Goal: Information Seeking & Learning: Find specific fact

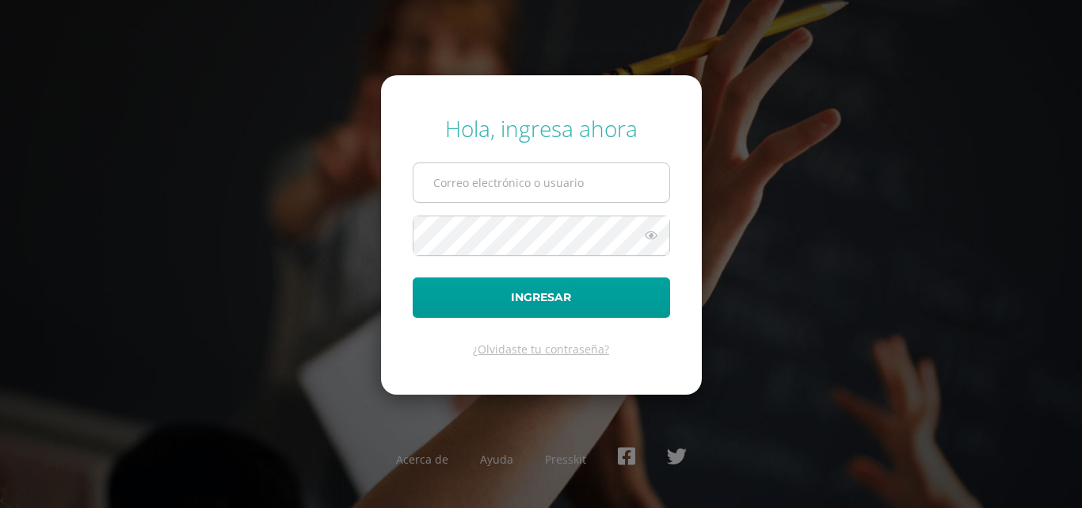
click at [557, 188] on input "text" at bounding box center [541, 182] width 256 height 39
type input "COS00976@osoriosandoval.edu.gt"
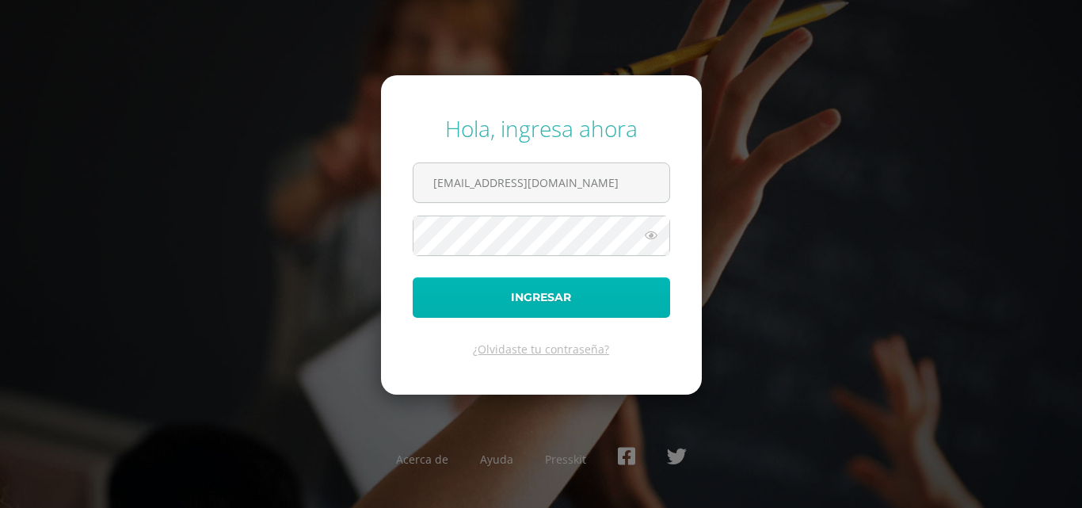
click at [522, 299] on button "Ingresar" at bounding box center [541, 297] width 257 height 40
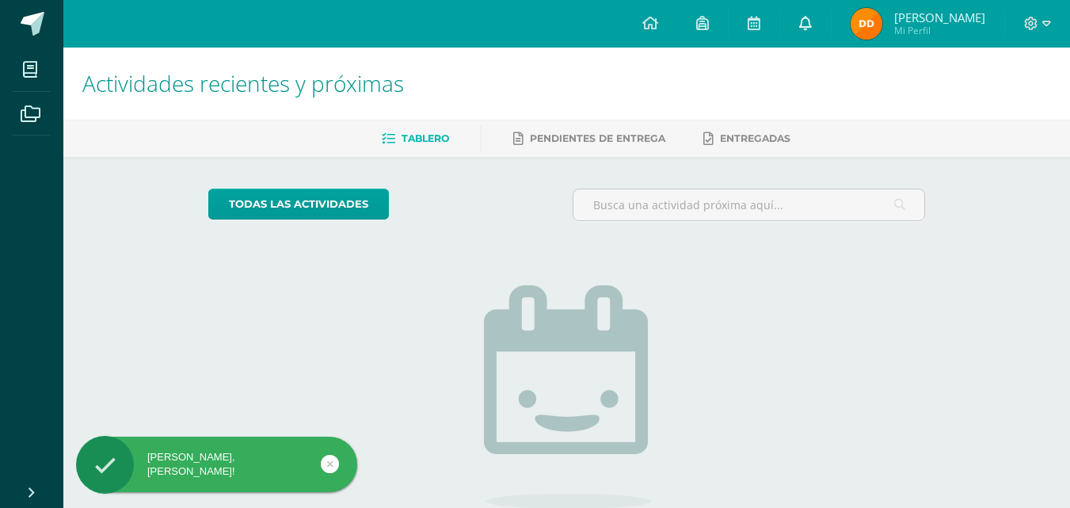
click at [812, 29] on icon at bounding box center [805, 23] width 13 height 14
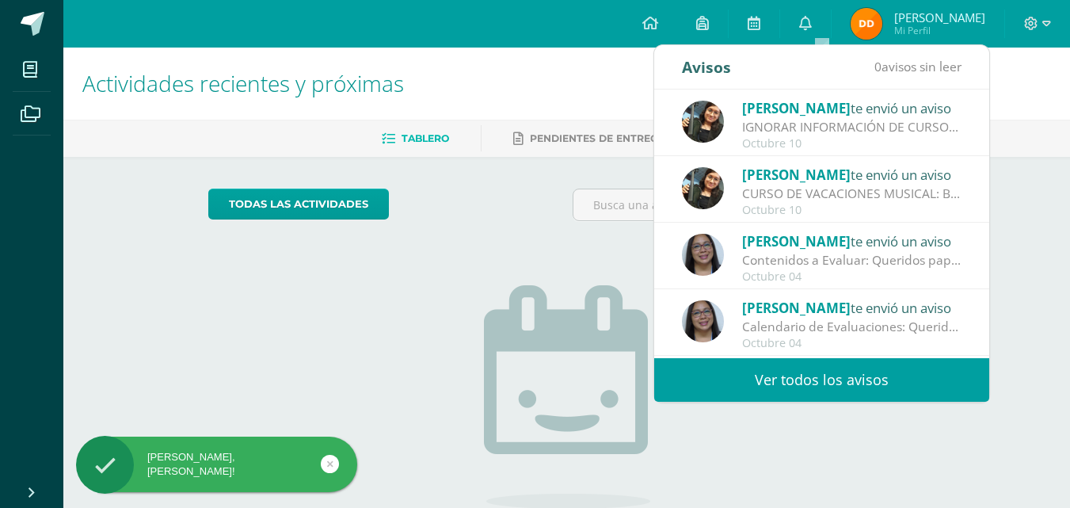
click at [865, 380] on link "Ver todos los avisos" at bounding box center [821, 380] width 335 height 44
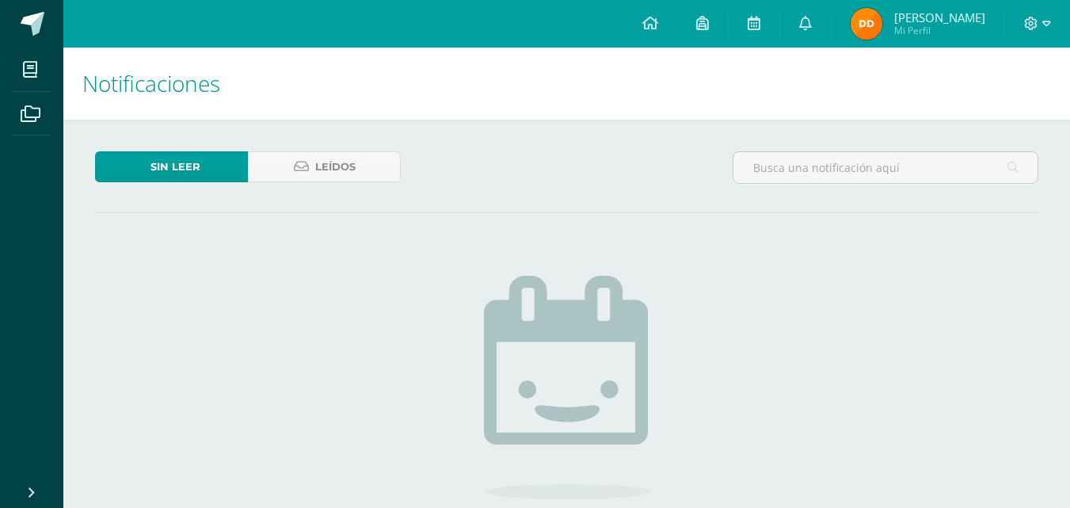
click at [782, 381] on div "No hay nuevas notificaciones ¡Felicidades! no hay nuevas notificaciones, puedes…" at bounding box center [566, 445] width 467 height 403
click at [339, 149] on div "Sin leer Leídos No hay nuevas notificaciones ¡Felicidades! no hay nuevas notifi…" at bounding box center [566, 399] width 1006 height 559
drag, startPoint x: 324, startPoint y: 171, endPoint x: 338, endPoint y: 202, distance: 34.0
click at [324, 173] on span "Leídos" at bounding box center [335, 166] width 40 height 29
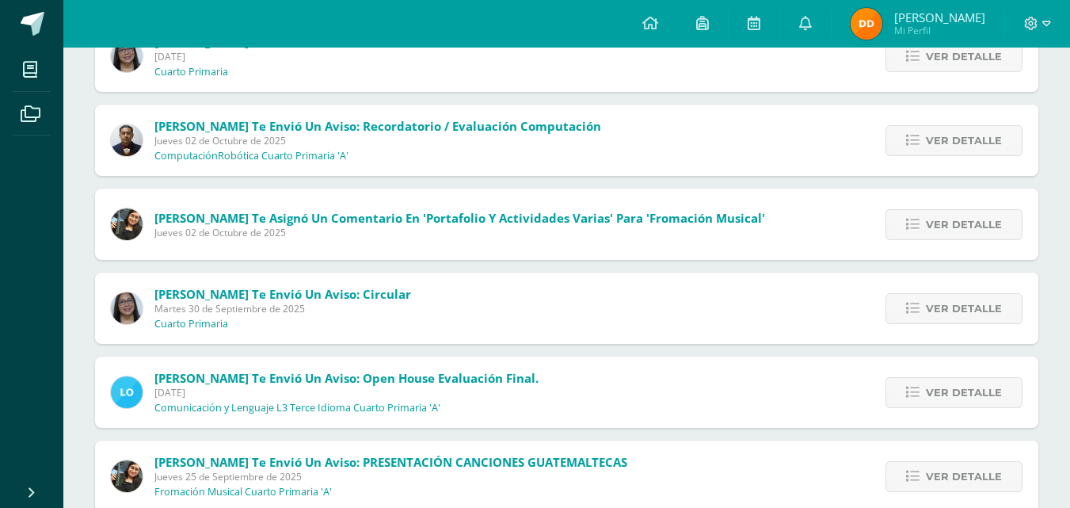
scroll to position [554, 0]
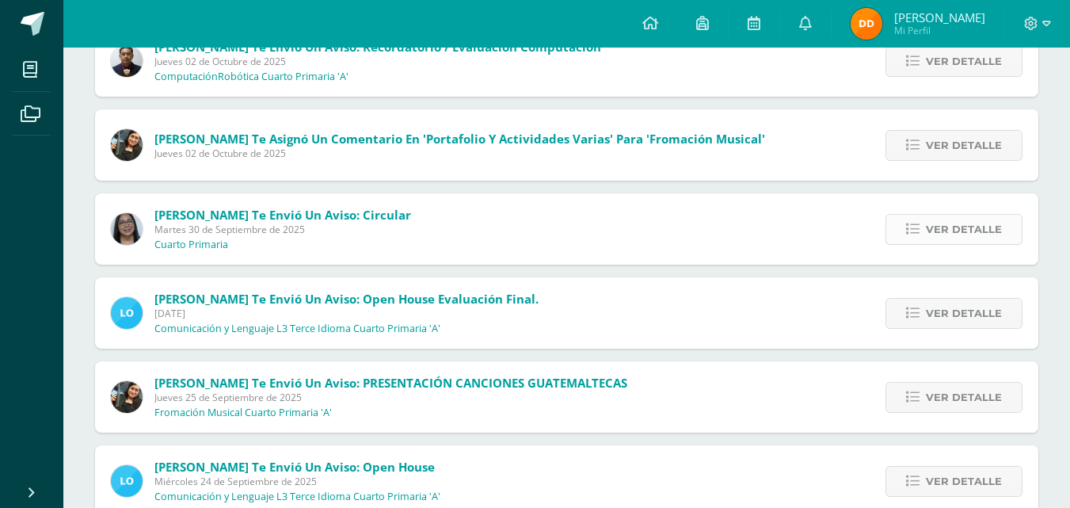
click at [925, 225] on link "Ver detalle" at bounding box center [953, 229] width 137 height 31
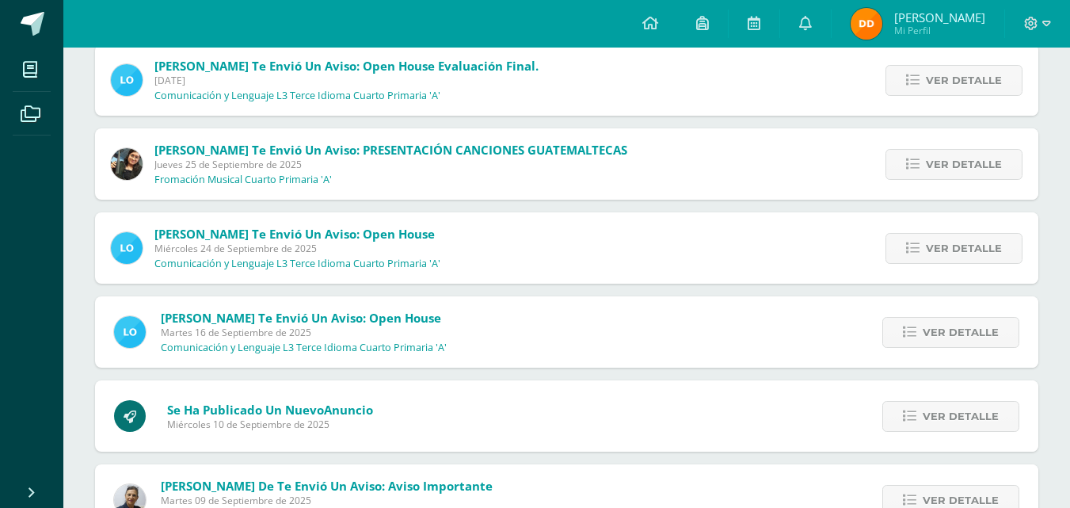
scroll to position [1029, 0]
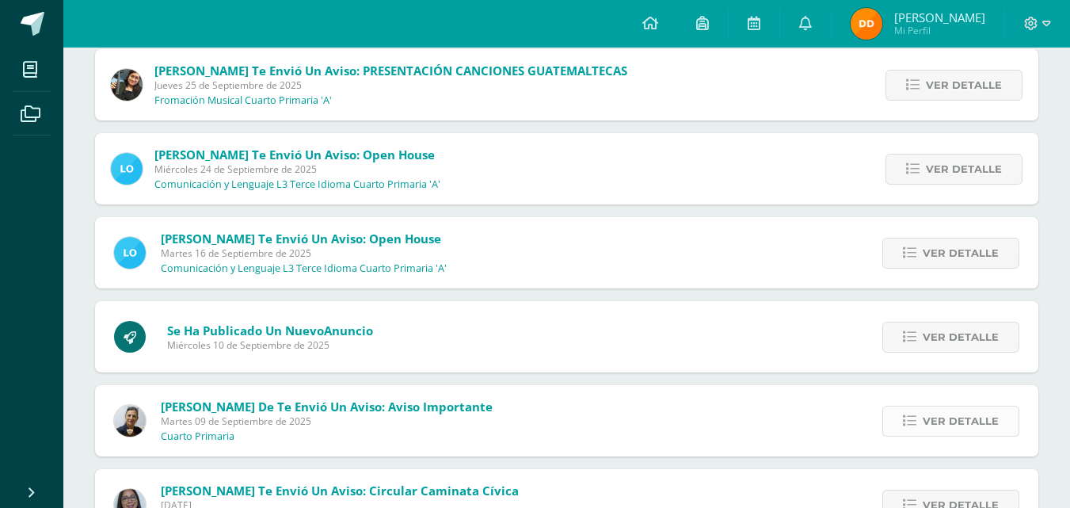
click at [933, 406] on span "Ver detalle" at bounding box center [960, 420] width 76 height 29
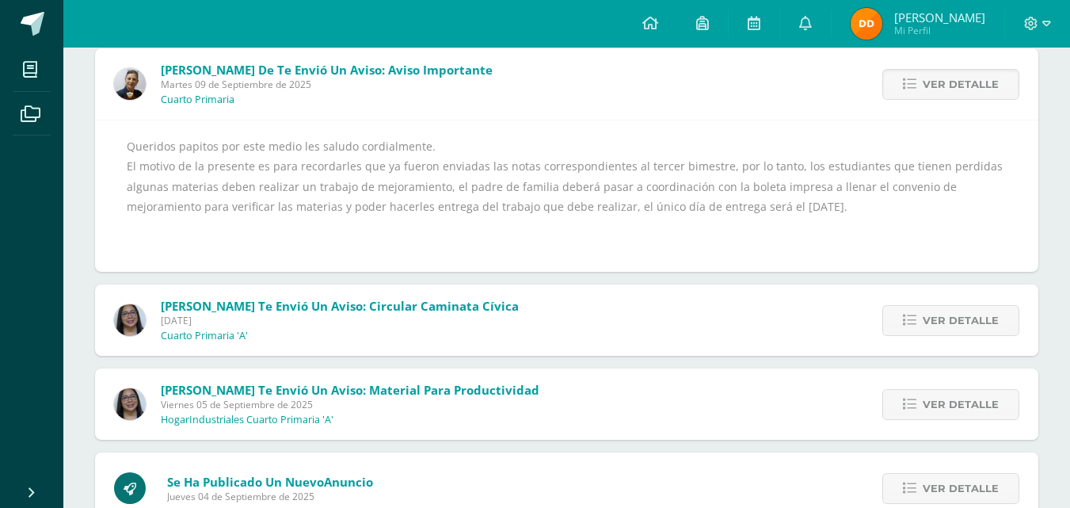
scroll to position [1282, 0]
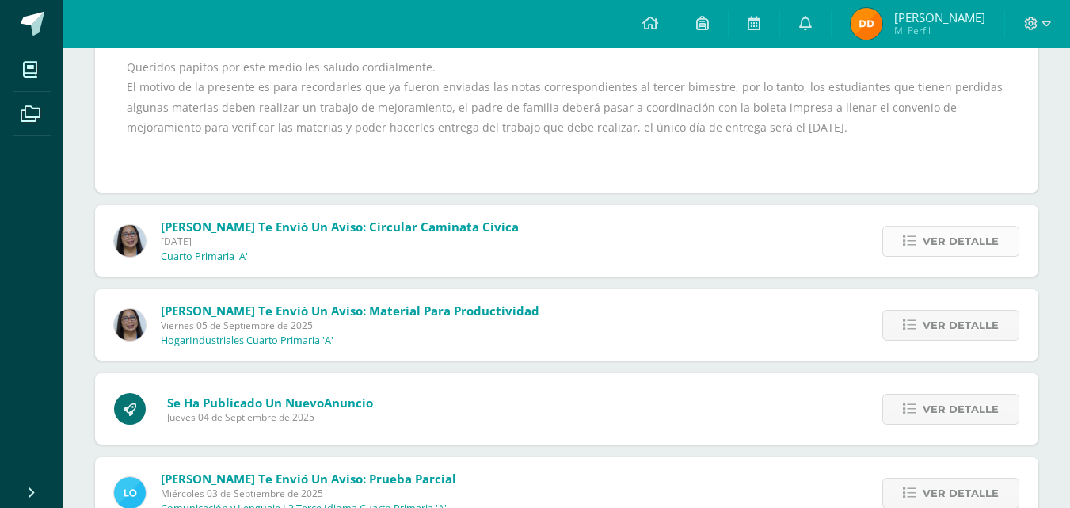
click at [905, 246] on icon at bounding box center [909, 240] width 13 height 13
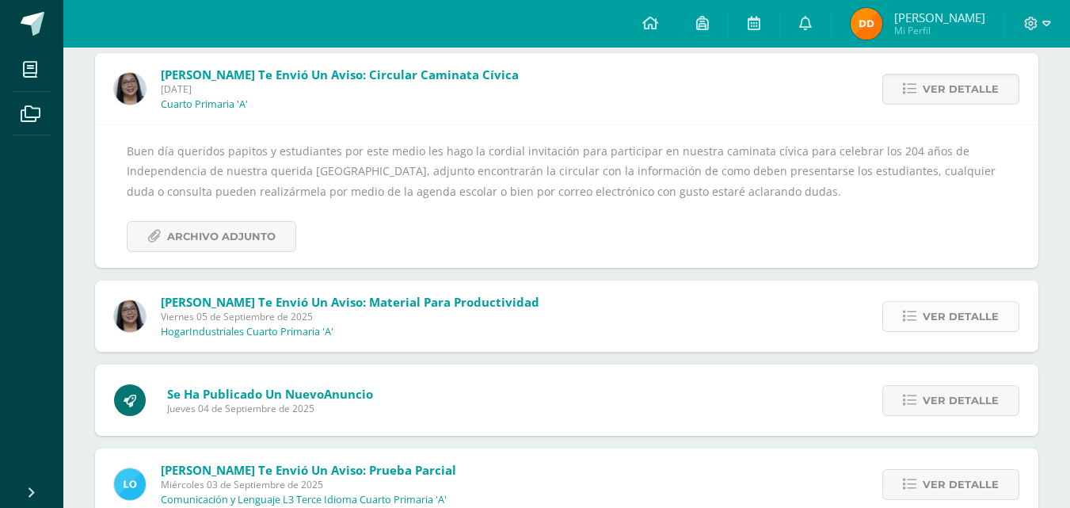
click at [933, 323] on span "Ver detalle" at bounding box center [960, 316] width 76 height 29
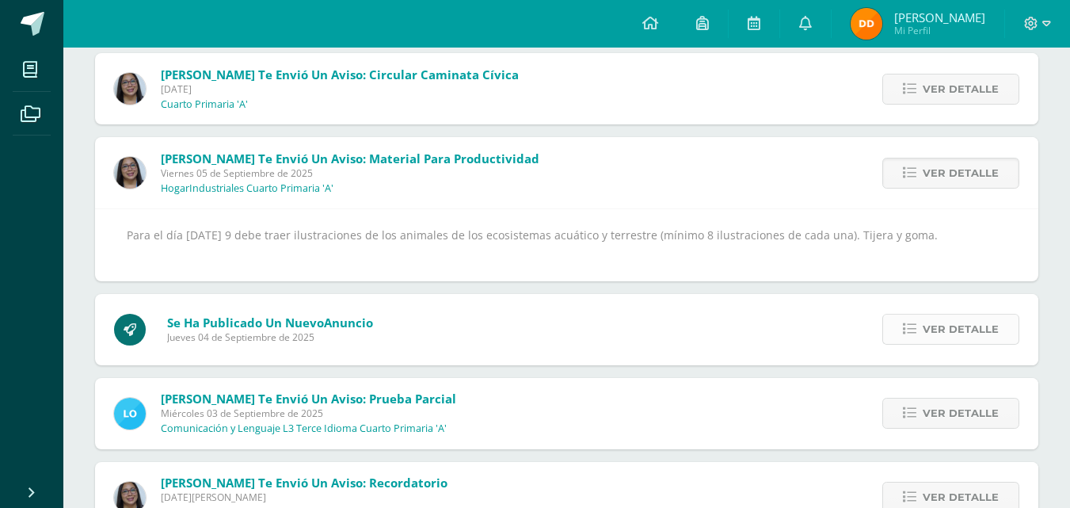
click at [948, 331] on span "Ver detalle" at bounding box center [960, 328] width 76 height 29
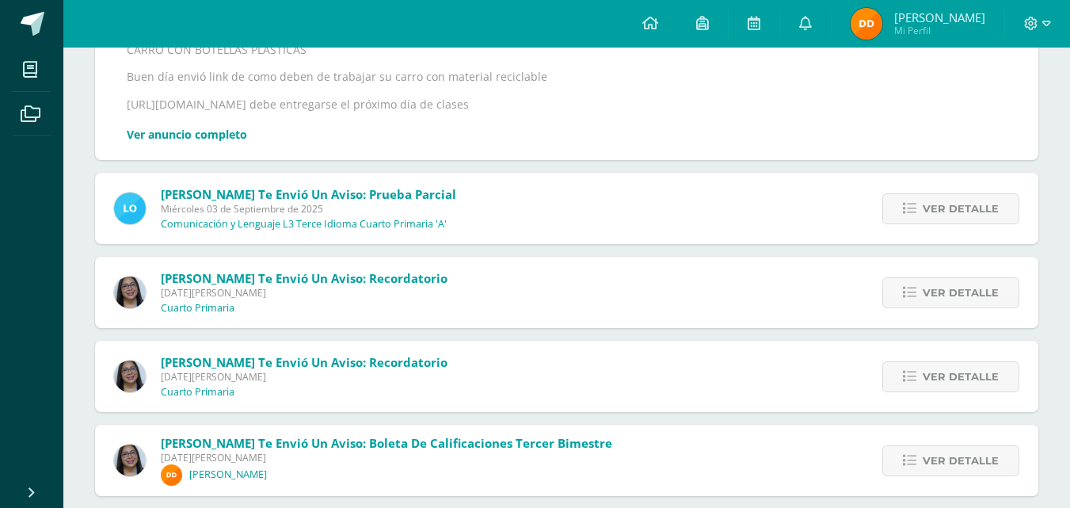
scroll to position [1595, 0]
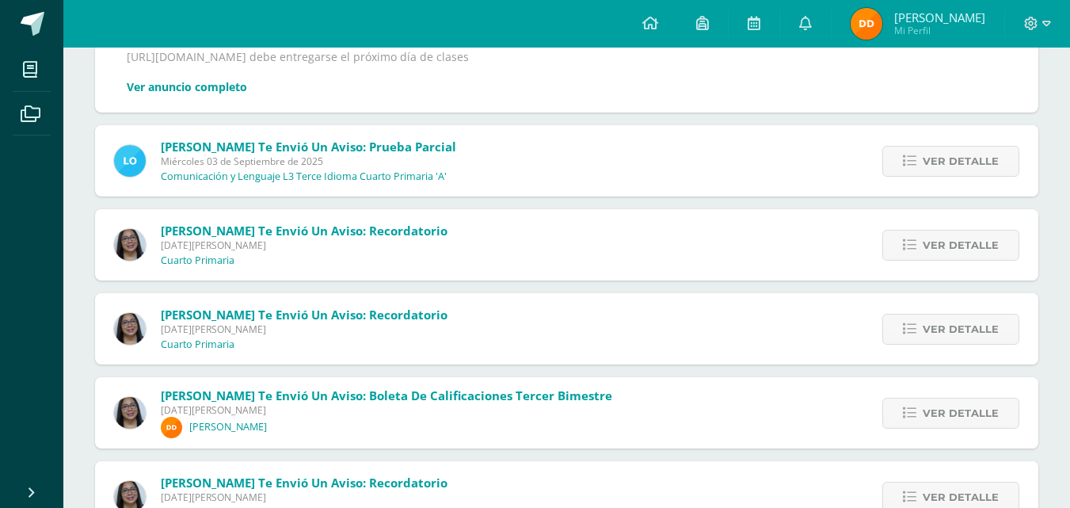
drag, startPoint x: 919, startPoint y: 239, endPoint x: 921, endPoint y: 257, distance: 18.3
click at [920, 239] on link "Ver detalle" at bounding box center [950, 245] width 137 height 31
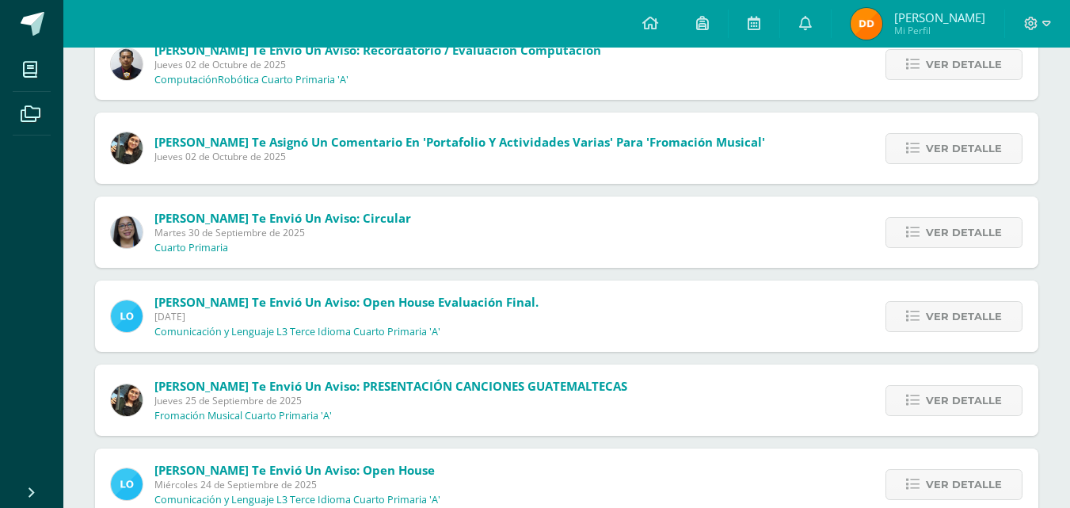
scroll to position [472, 0]
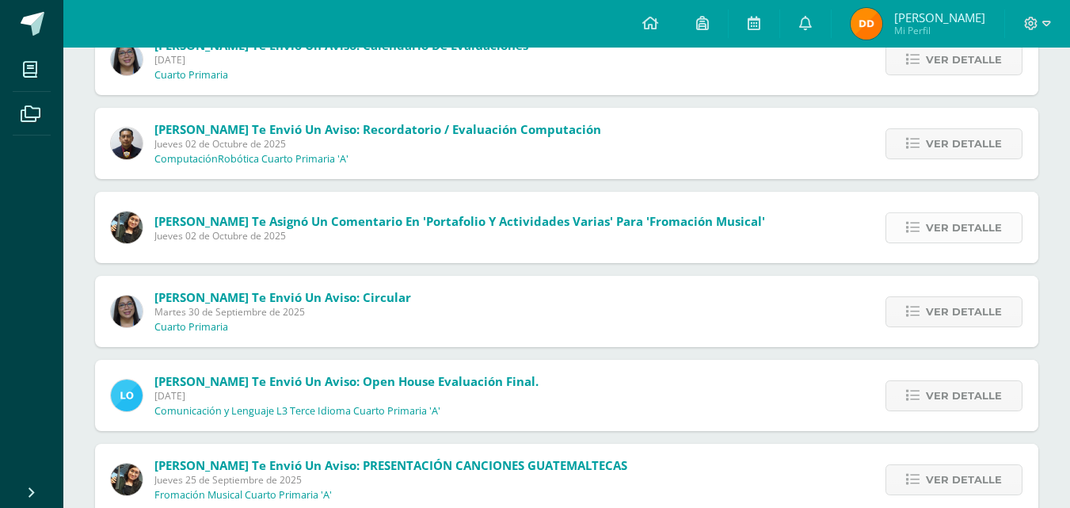
click at [919, 222] on icon at bounding box center [912, 227] width 13 height 13
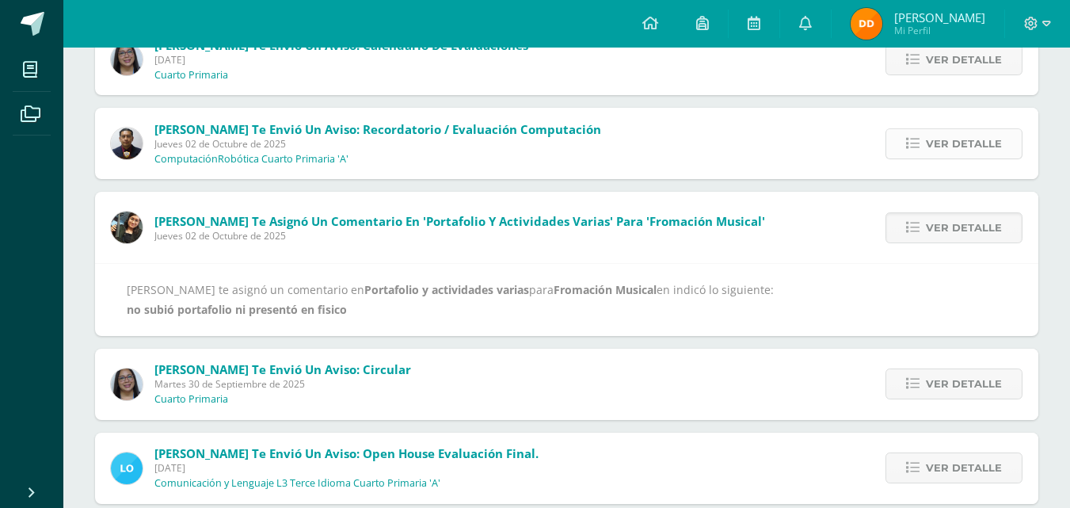
click at [911, 138] on icon at bounding box center [912, 143] width 13 height 13
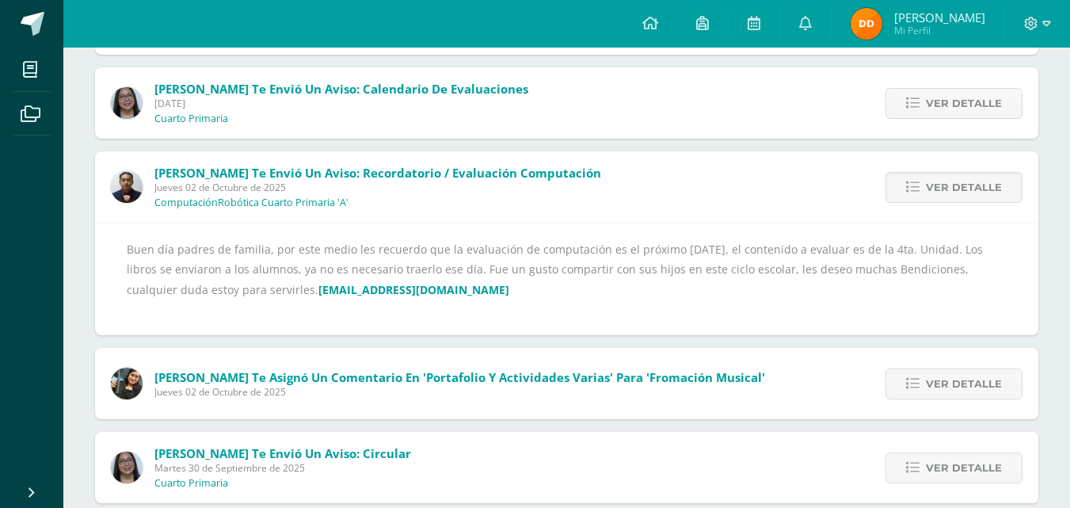
scroll to position [393, 0]
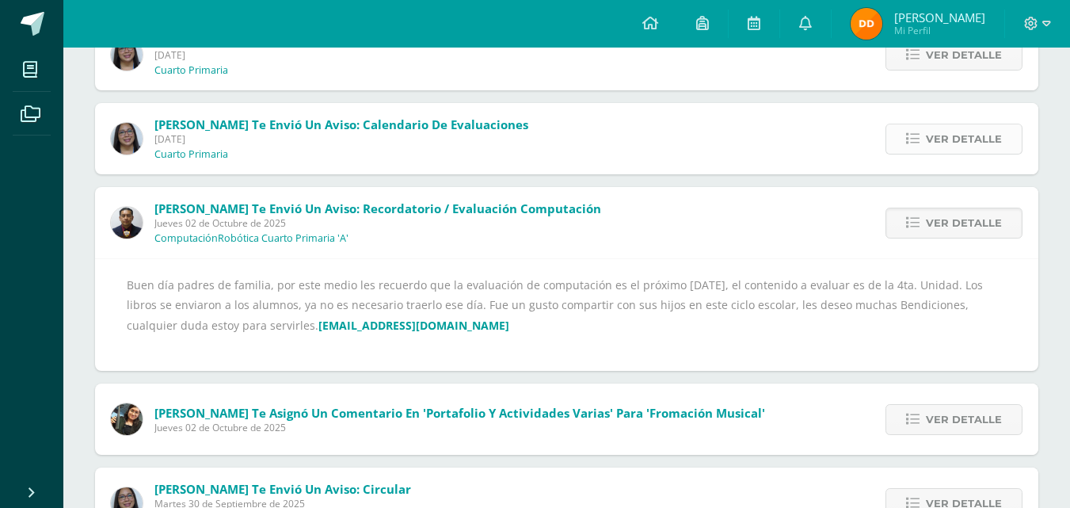
click at [918, 133] on icon at bounding box center [912, 138] width 13 height 13
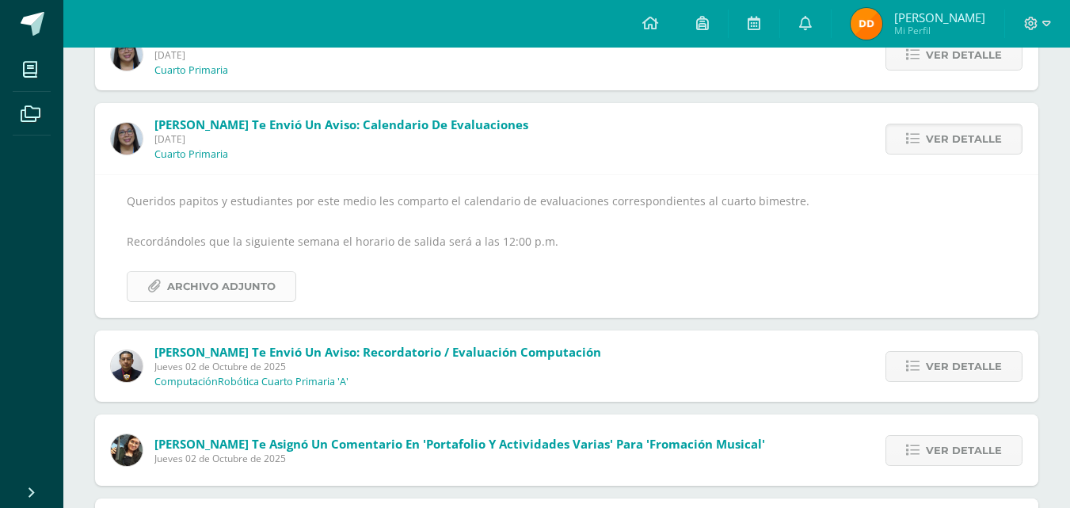
click at [274, 273] on link "Archivo Adjunto" at bounding box center [211, 286] width 169 height 31
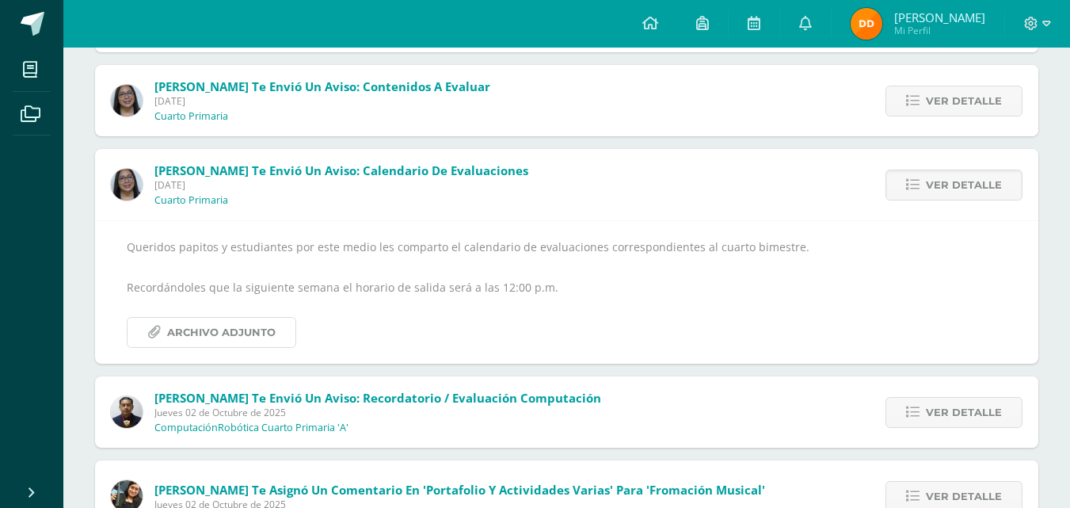
scroll to position [234, 0]
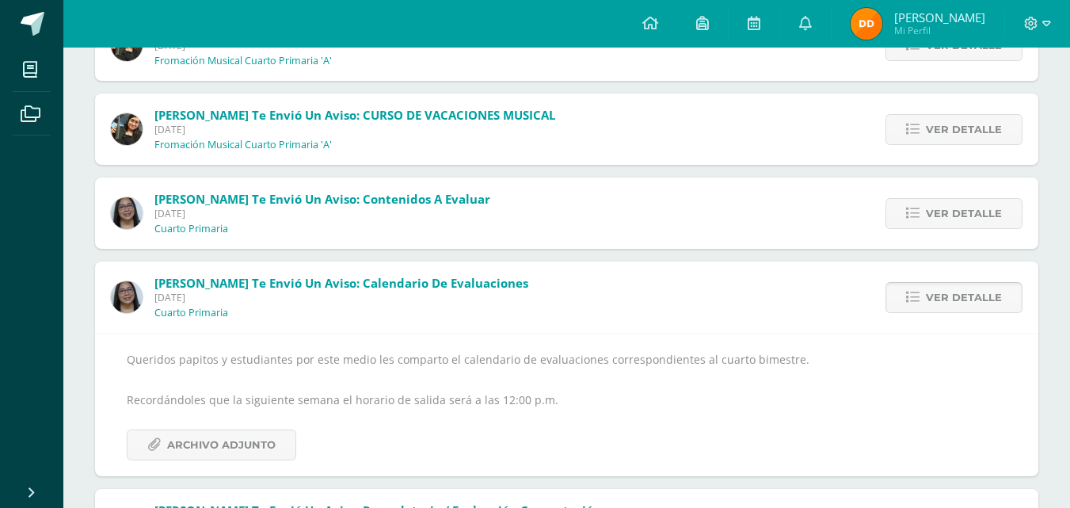
click at [904, 297] on link "Ver detalle" at bounding box center [953, 297] width 137 height 31
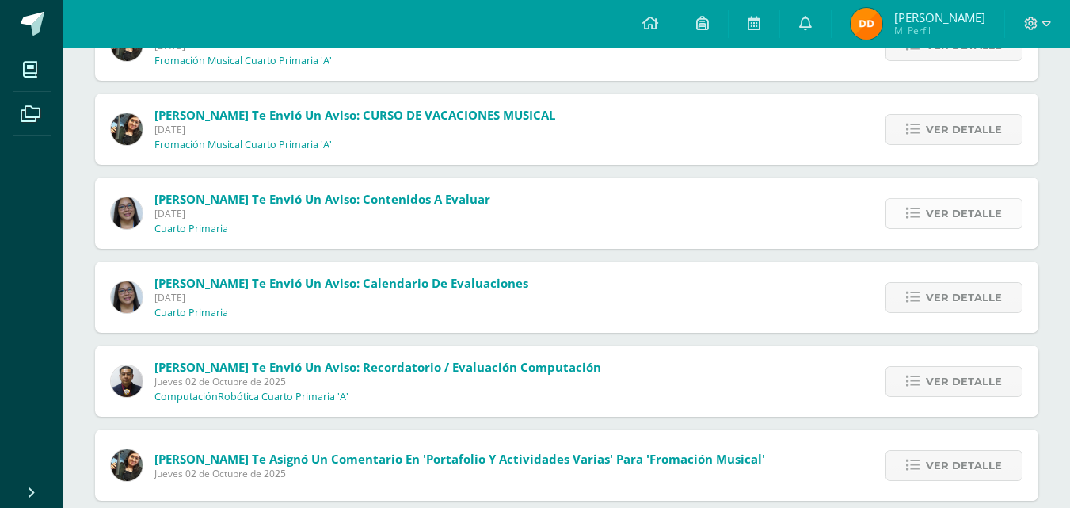
click at [917, 222] on link "Ver detalle" at bounding box center [953, 213] width 137 height 31
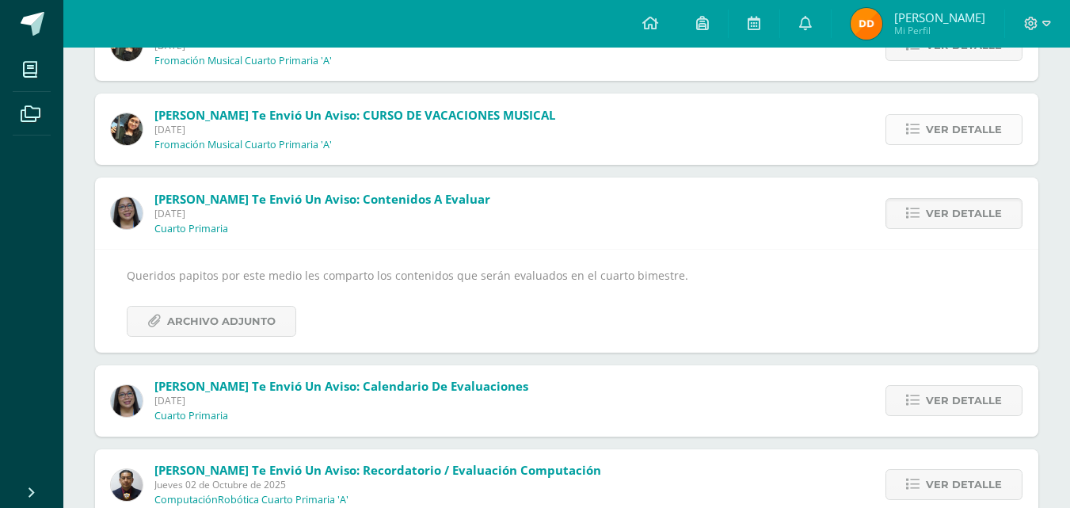
click at [919, 129] on icon at bounding box center [912, 129] width 13 height 13
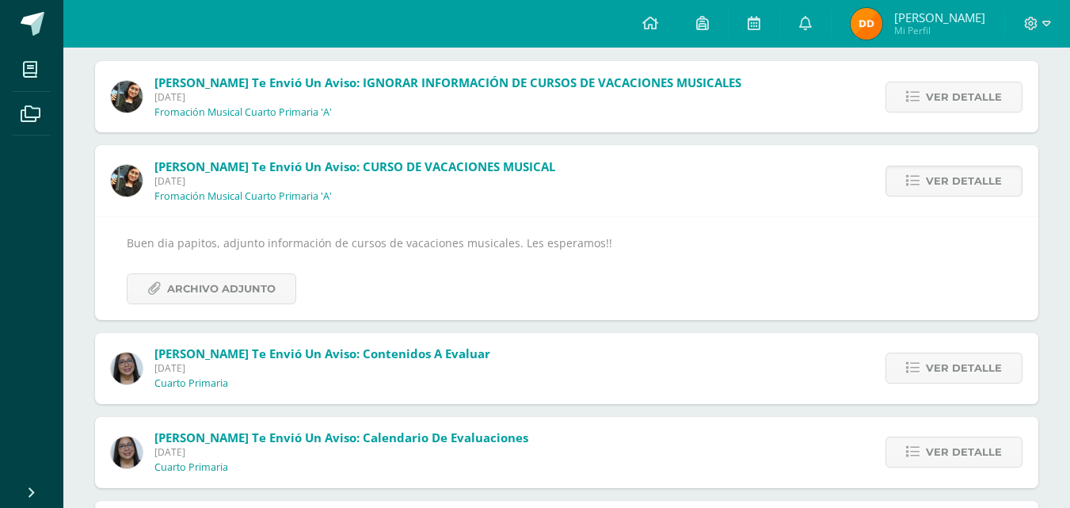
scroll to position [155, 0]
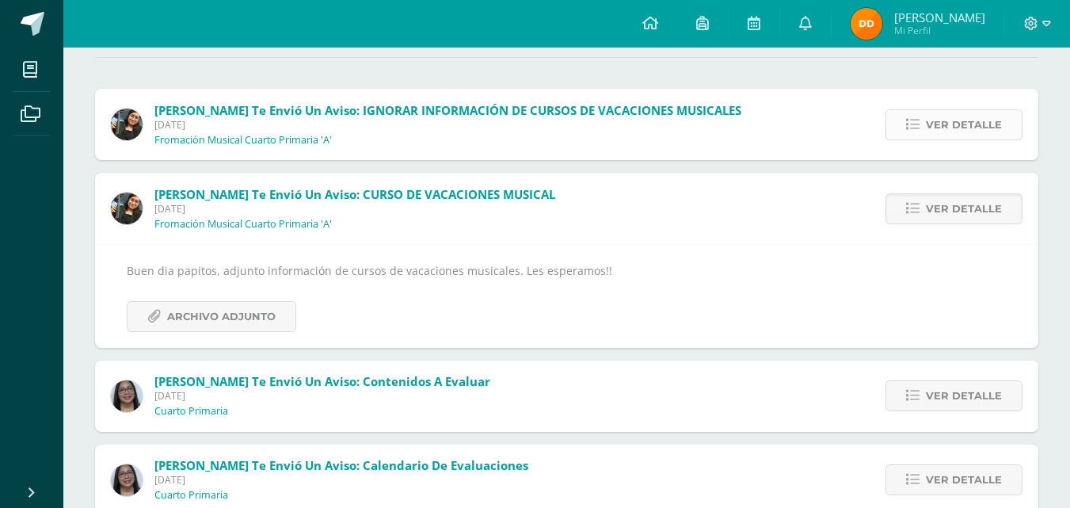
click at [917, 120] on icon at bounding box center [912, 124] width 13 height 13
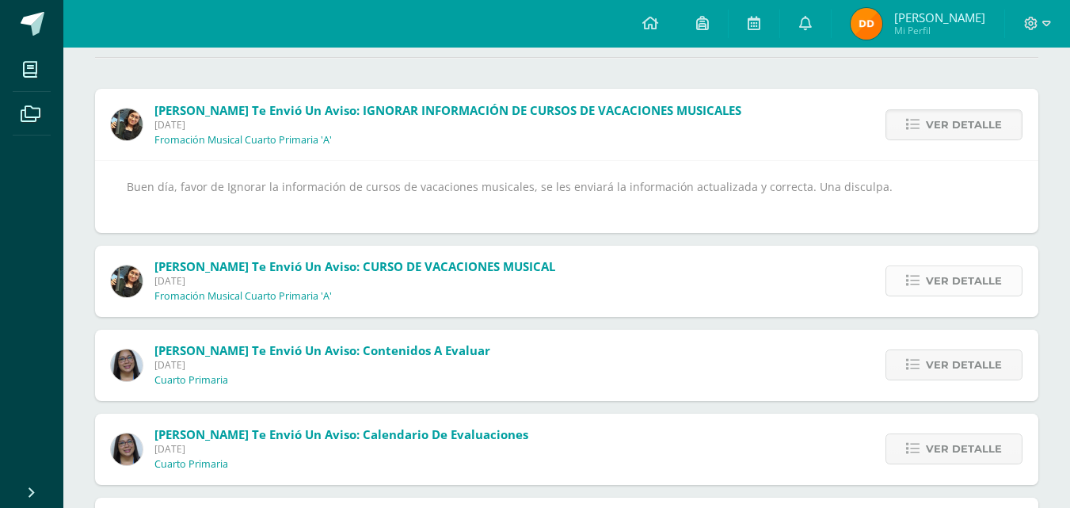
click at [912, 276] on icon at bounding box center [912, 280] width 13 height 13
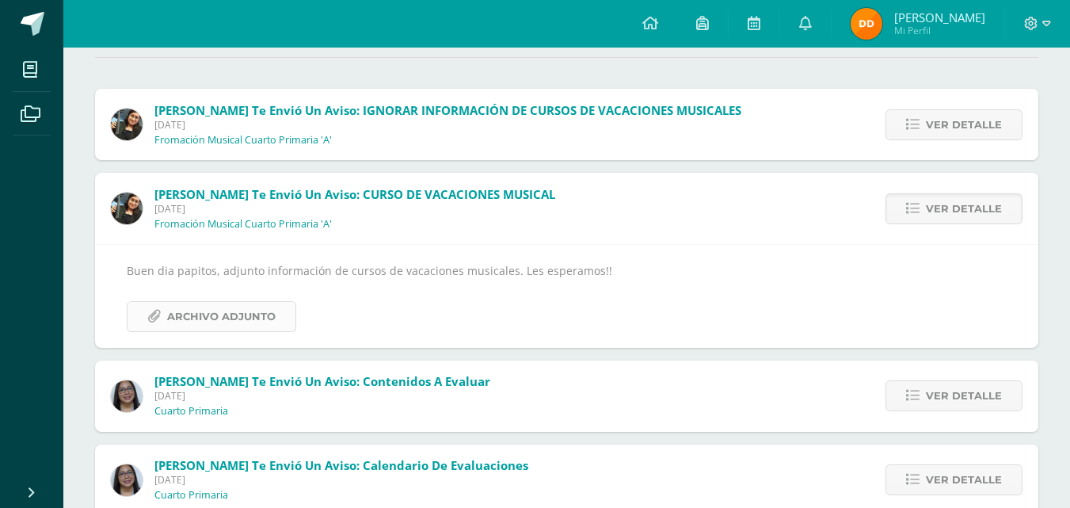
click at [211, 305] on span "Archivo Adjunto" at bounding box center [221, 316] width 108 height 29
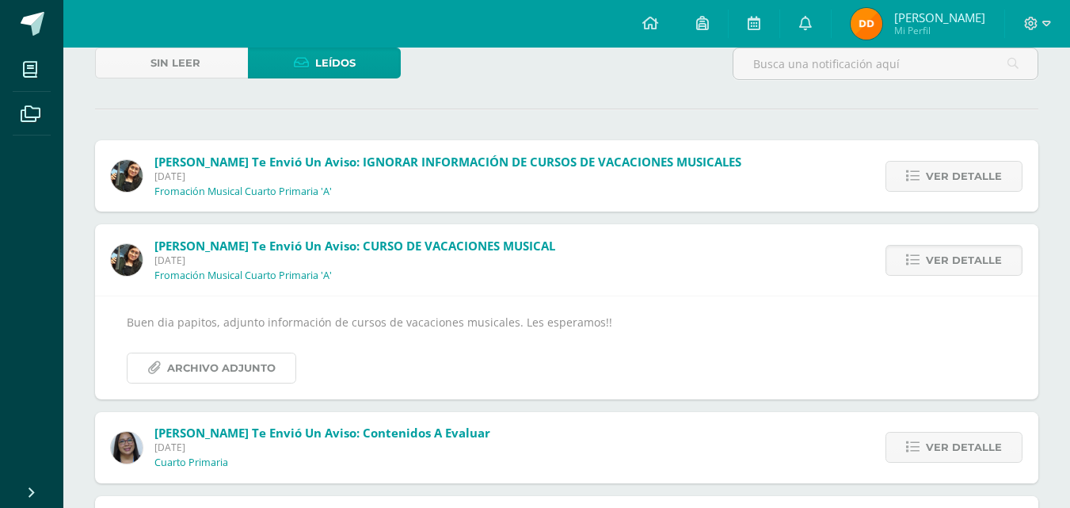
scroll to position [76, 0]
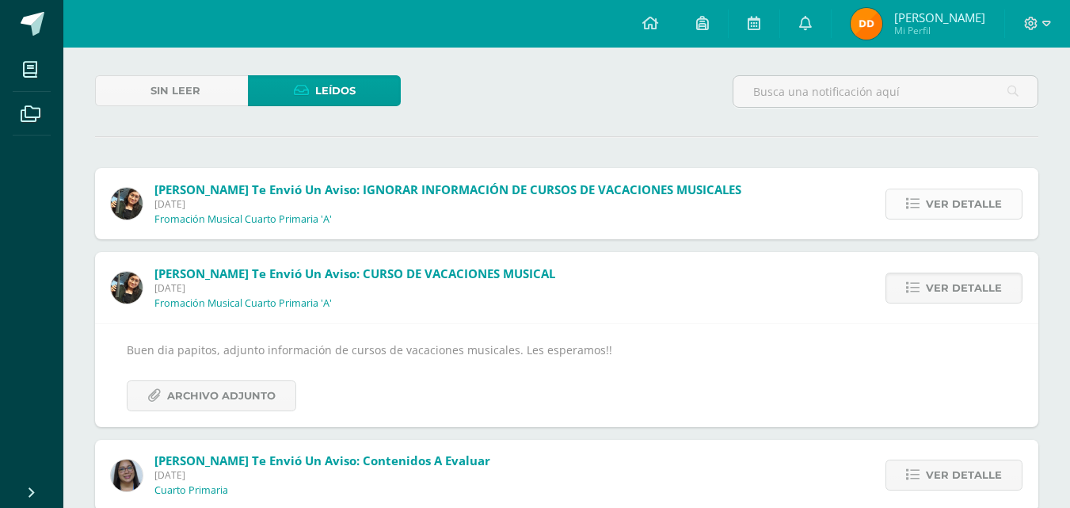
click at [914, 206] on icon at bounding box center [912, 203] width 13 height 13
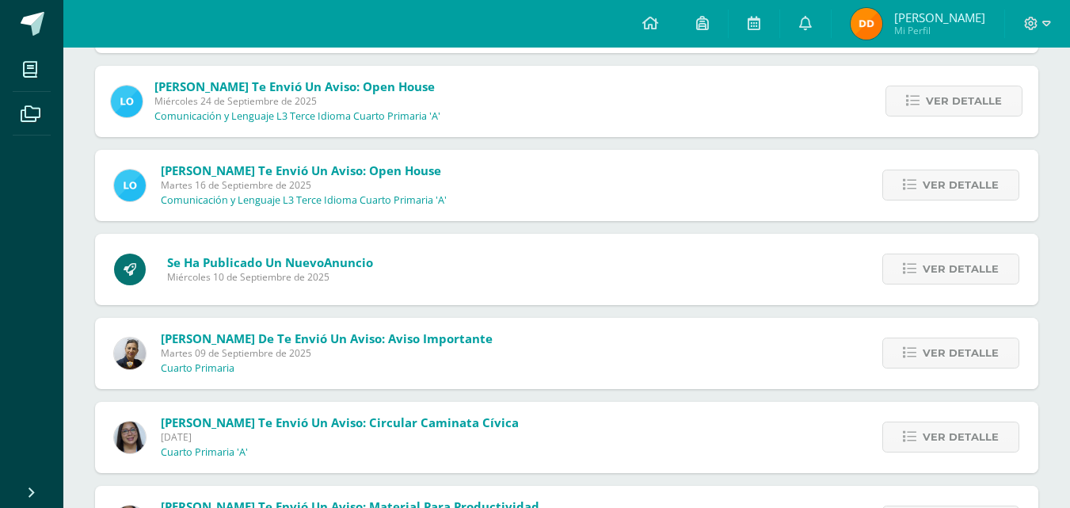
scroll to position [1105, 0]
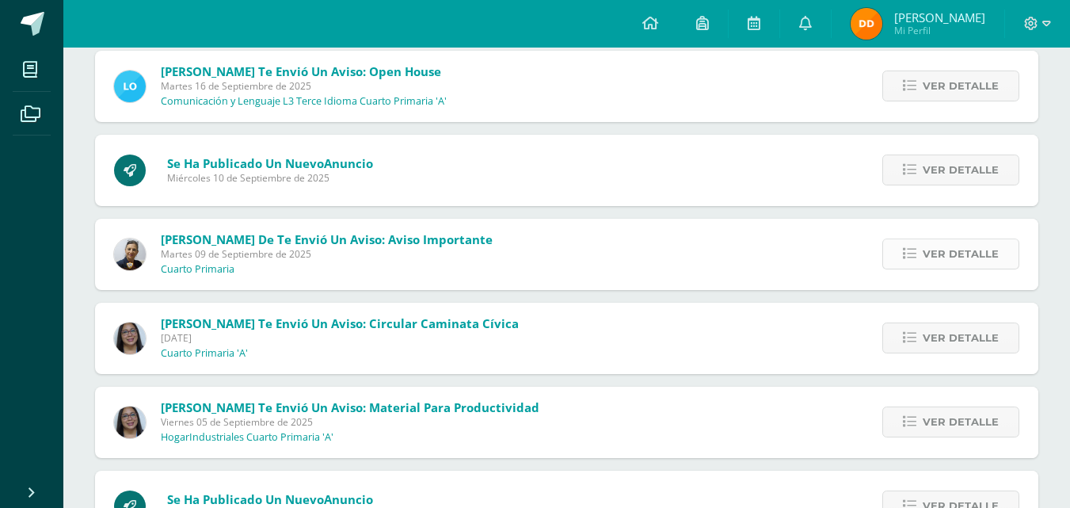
click at [907, 264] on link "Ver detalle" at bounding box center [950, 253] width 137 height 31
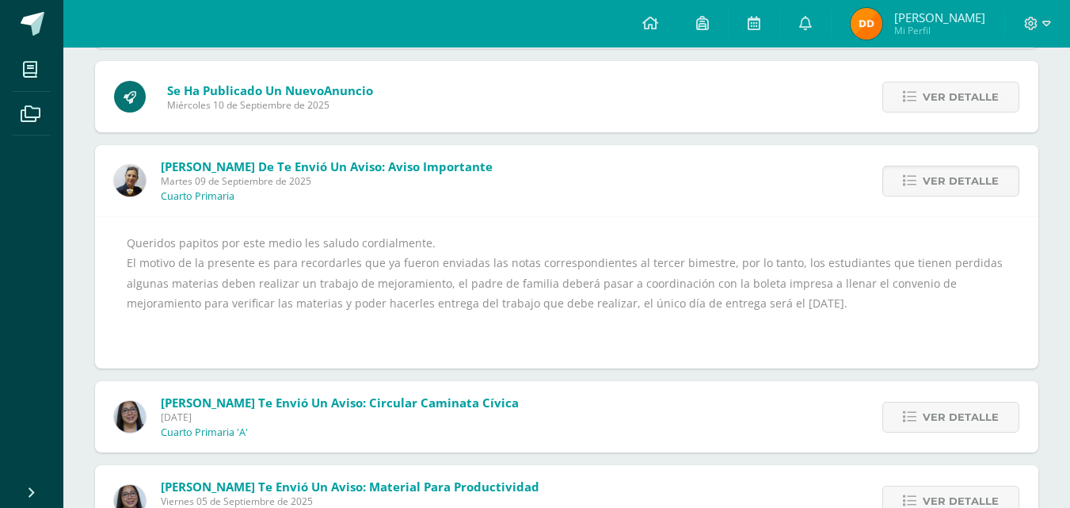
scroll to position [1349, 0]
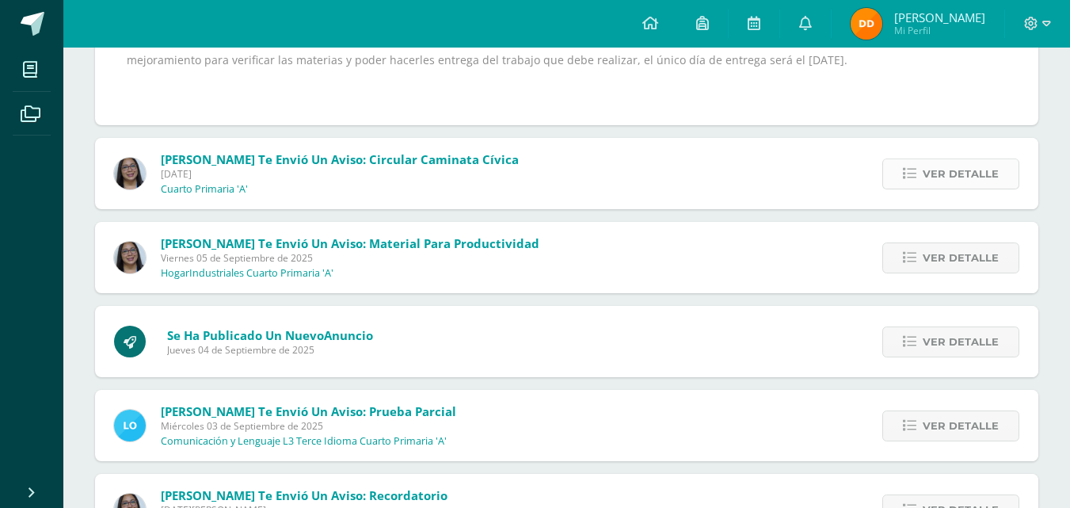
click at [916, 169] on icon at bounding box center [909, 173] width 13 height 13
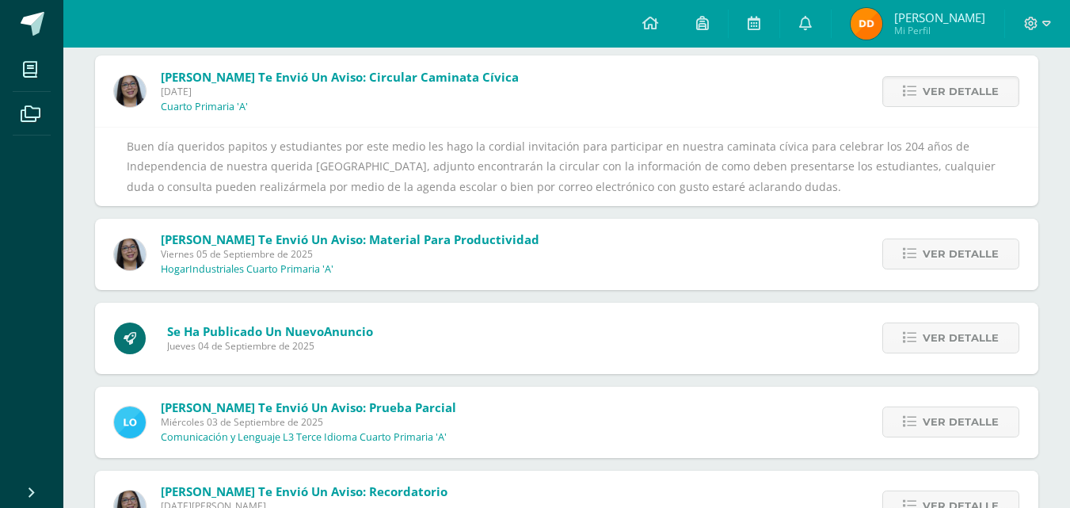
scroll to position [1324, 0]
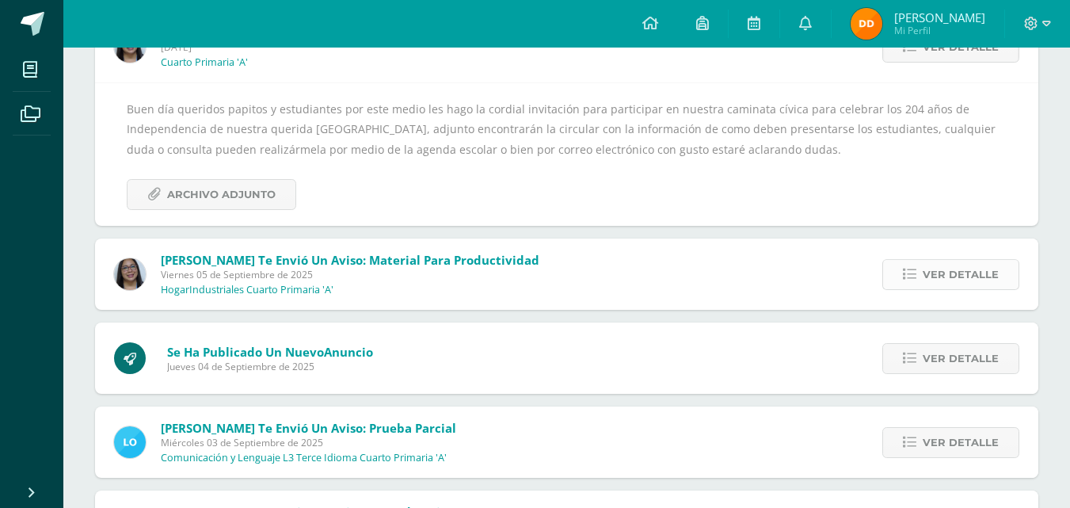
click at [892, 271] on link "Ver detalle" at bounding box center [950, 274] width 137 height 31
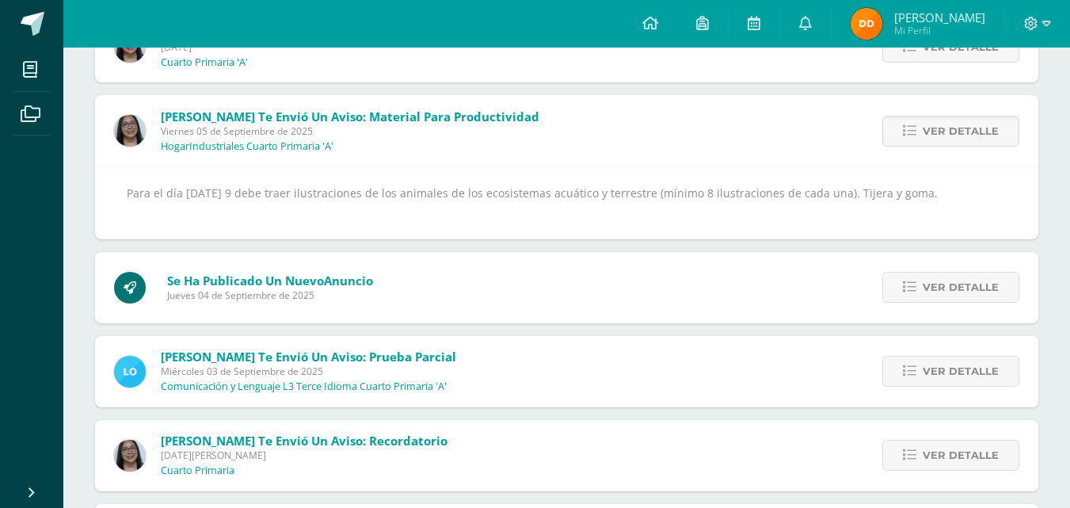
scroll to position [1403, 0]
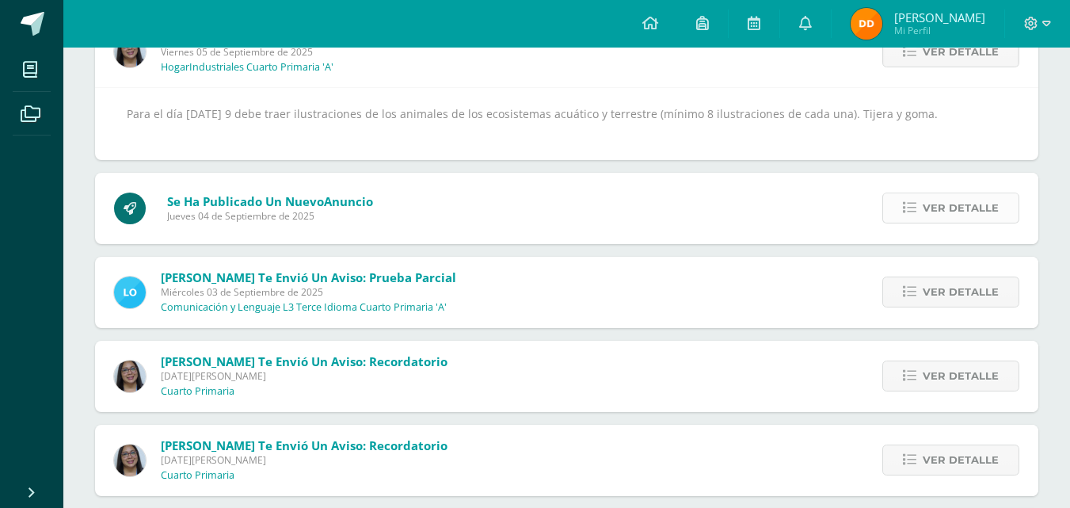
click at [902, 207] on link "Ver detalle" at bounding box center [950, 207] width 137 height 31
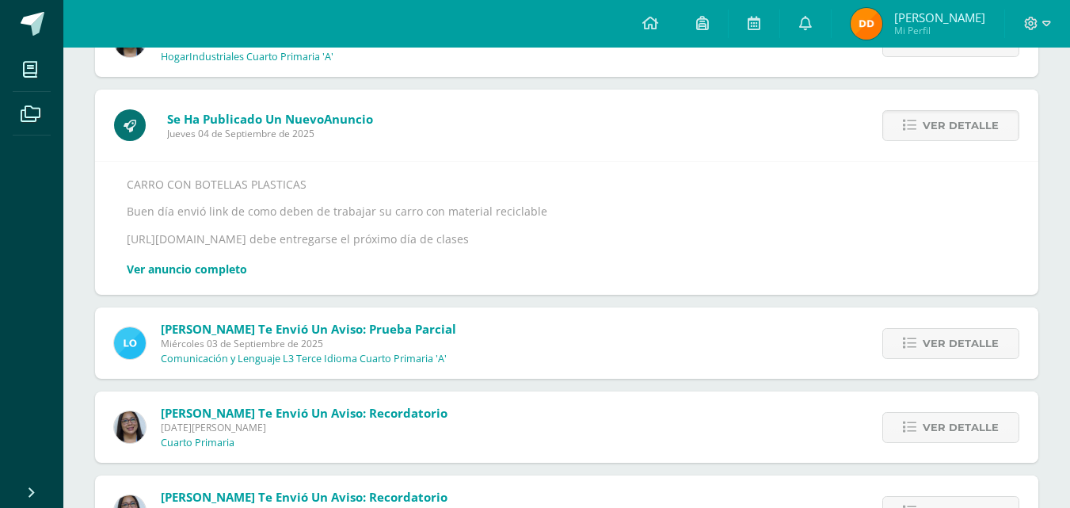
scroll to position [1482, 0]
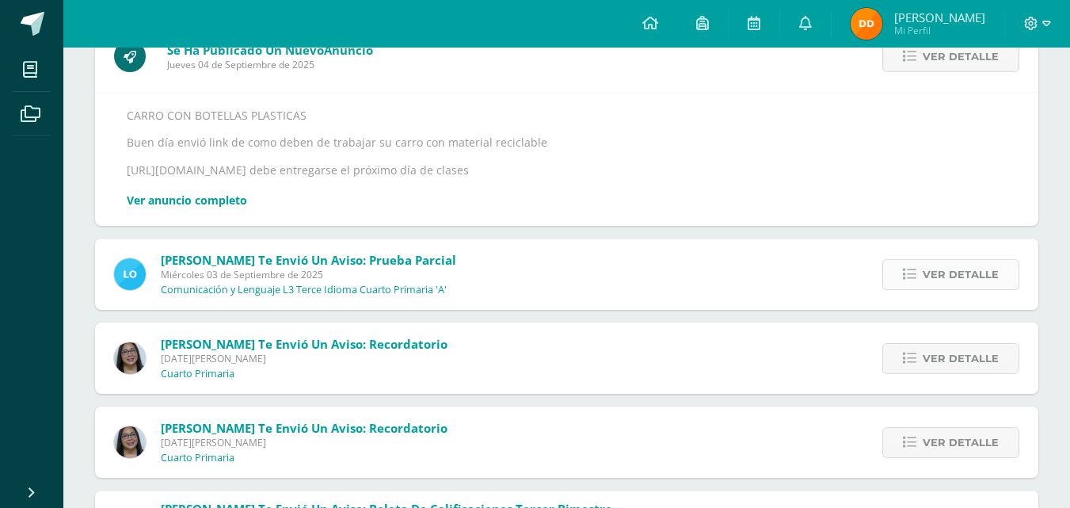
click at [905, 281] on link "Ver detalle" at bounding box center [950, 274] width 137 height 31
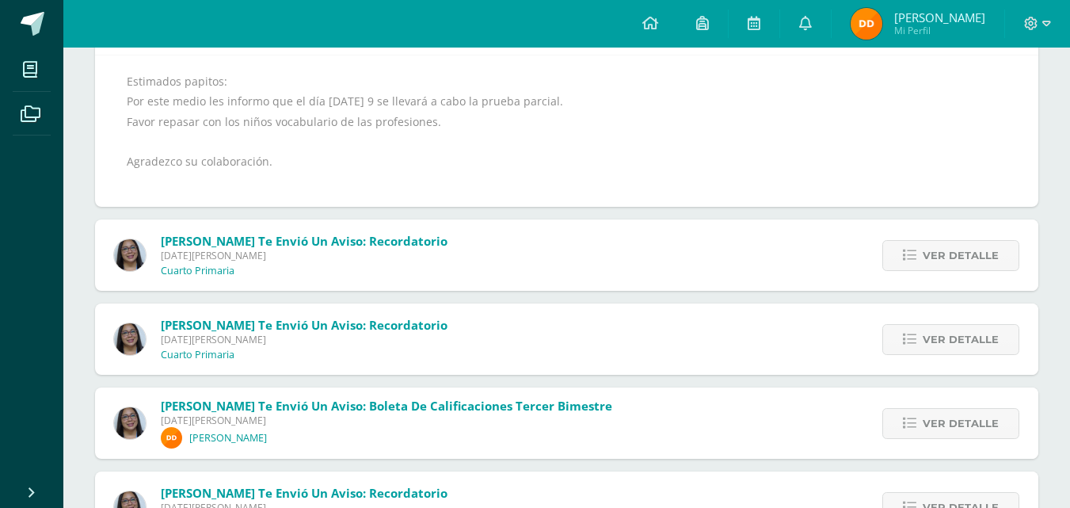
scroll to position [1641, 0]
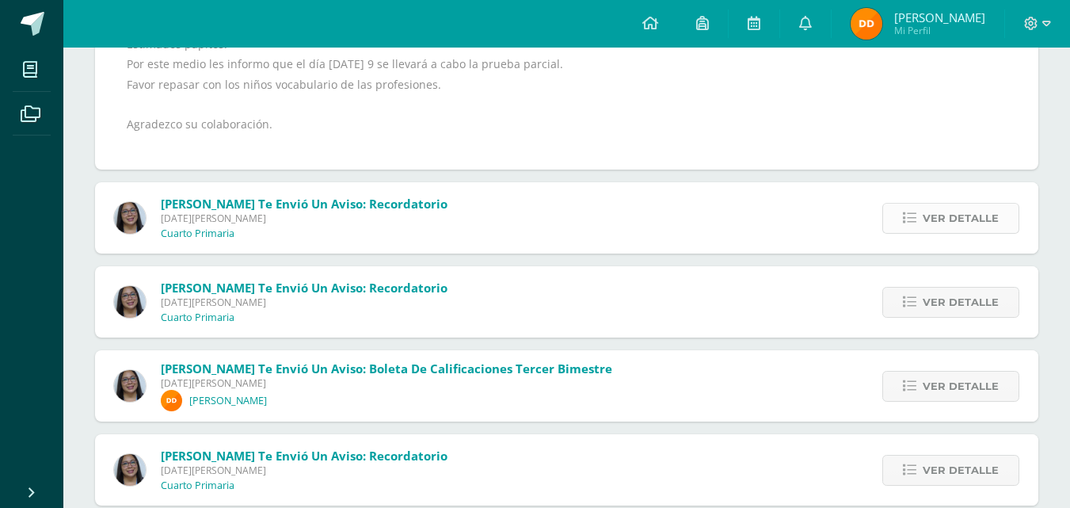
click at [896, 207] on link "Ver detalle" at bounding box center [950, 218] width 137 height 31
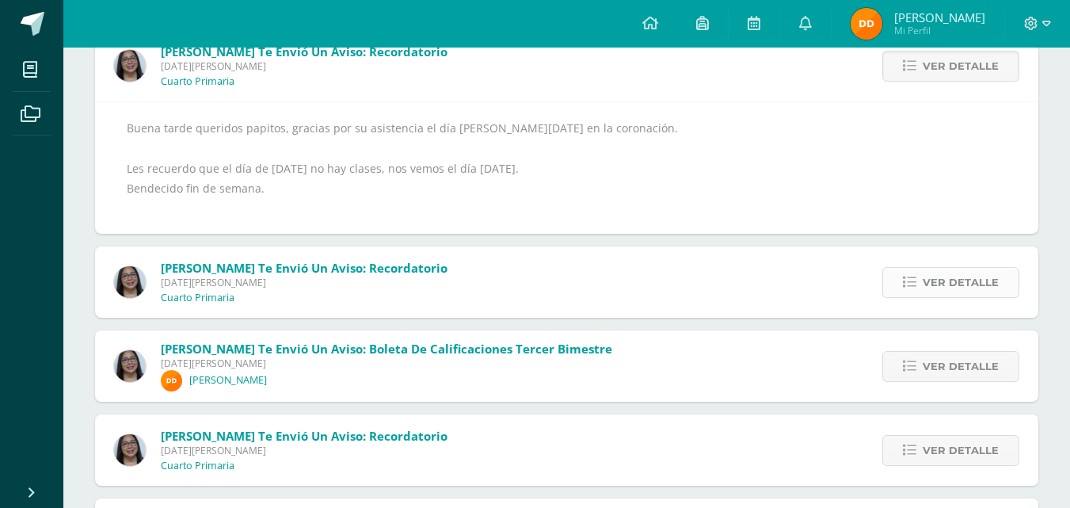
click at [915, 286] on icon at bounding box center [909, 282] width 13 height 13
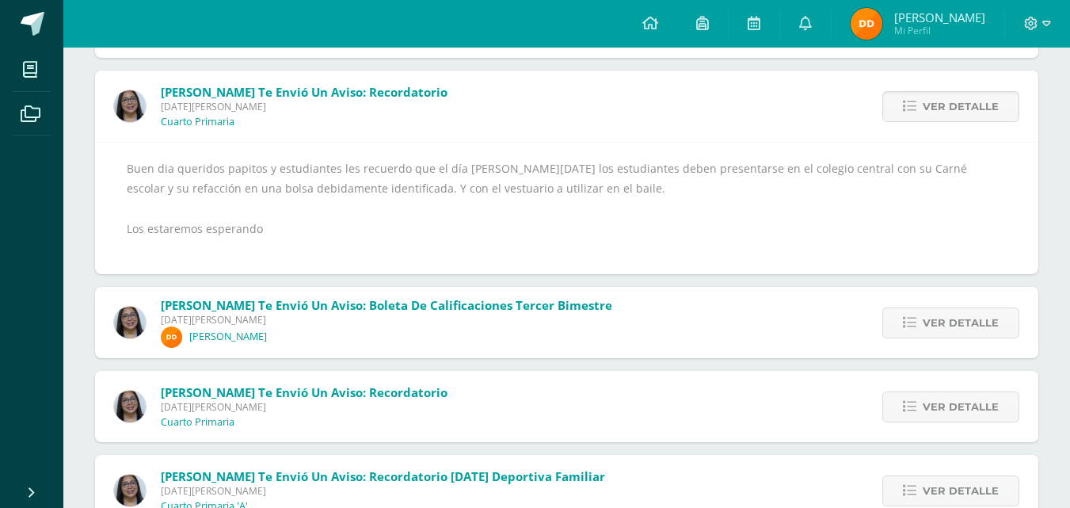
scroll to position [1720, 0]
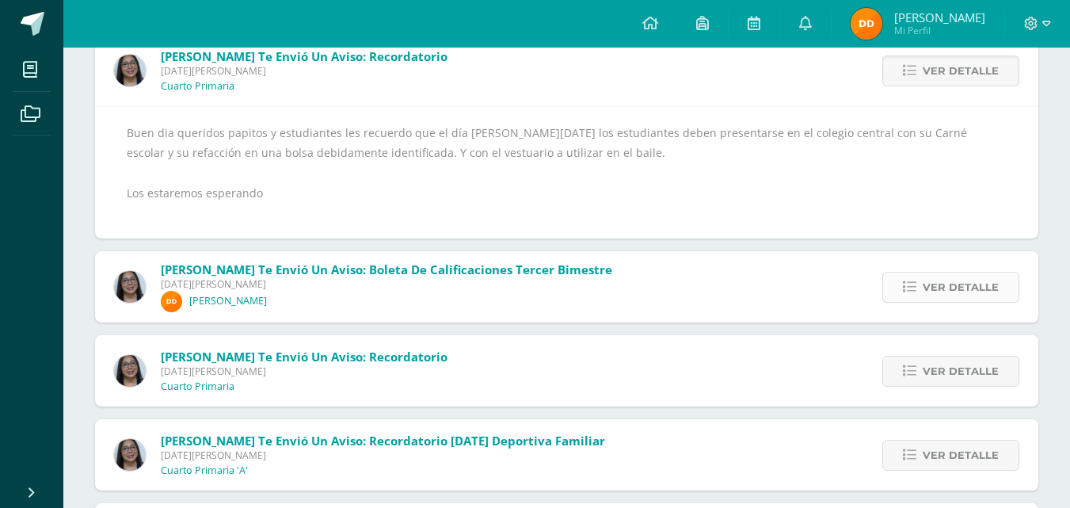
click at [907, 291] on icon at bounding box center [909, 286] width 13 height 13
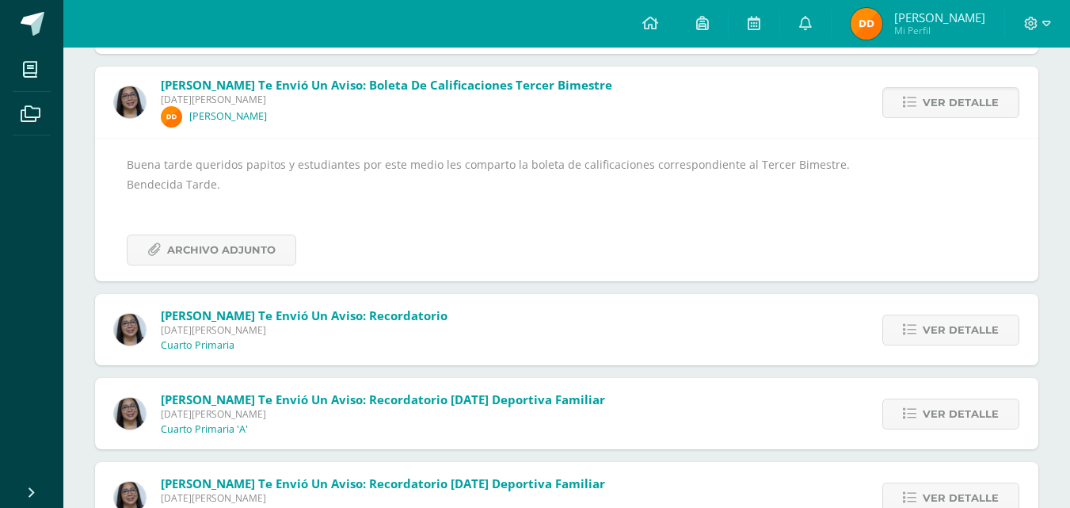
scroll to position [1799, 0]
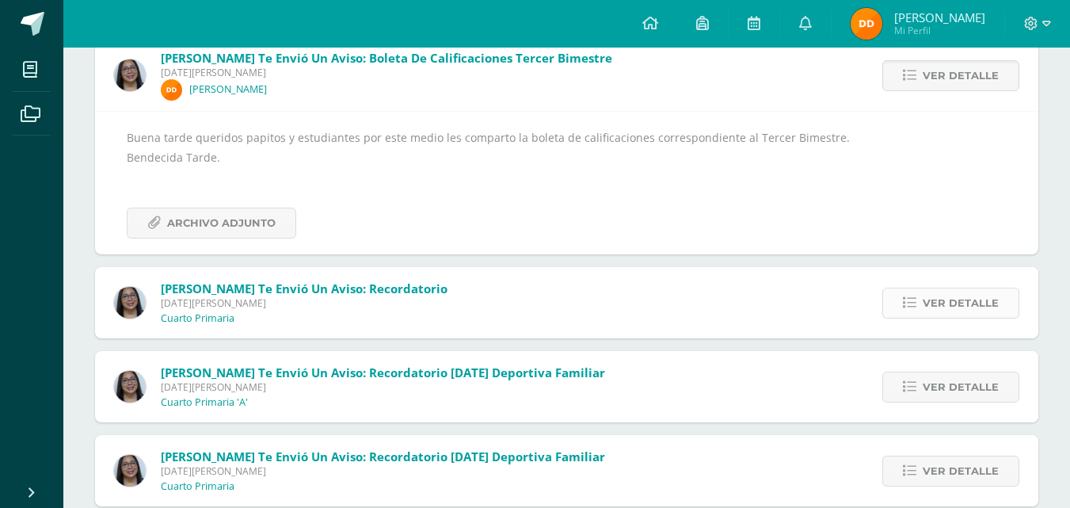
click at [916, 307] on icon at bounding box center [909, 302] width 13 height 13
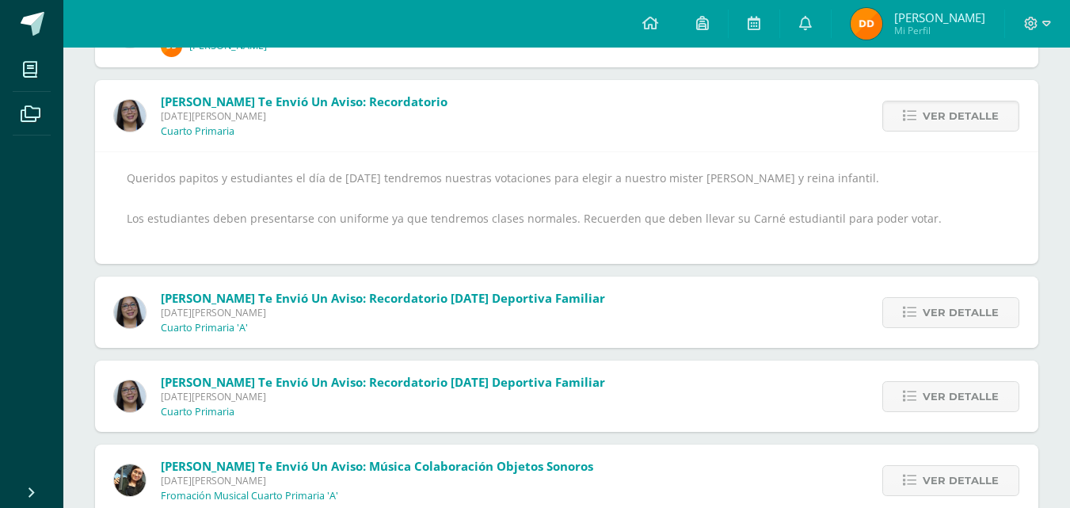
scroll to position [1878, 0]
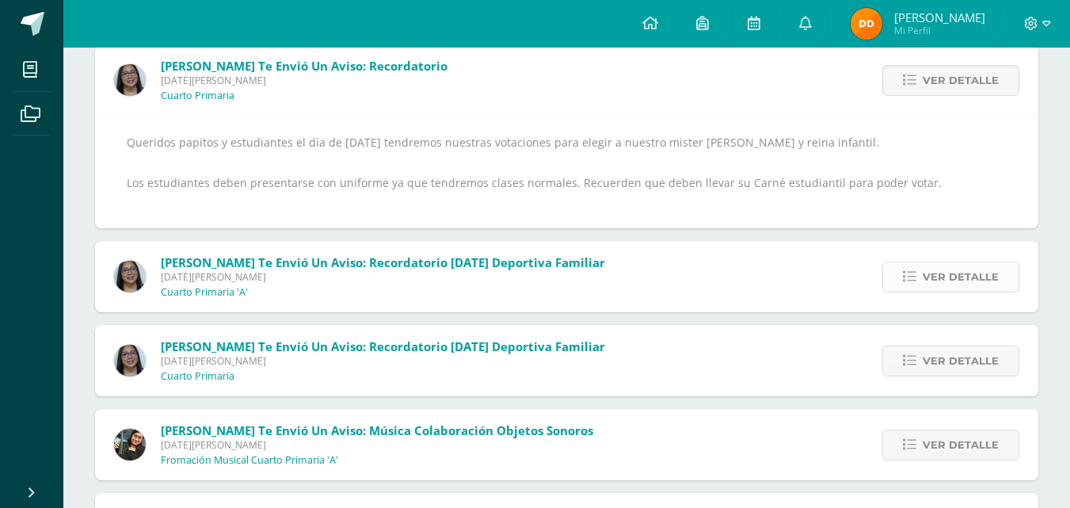
click at [899, 261] on link "Ver detalle" at bounding box center [950, 276] width 137 height 31
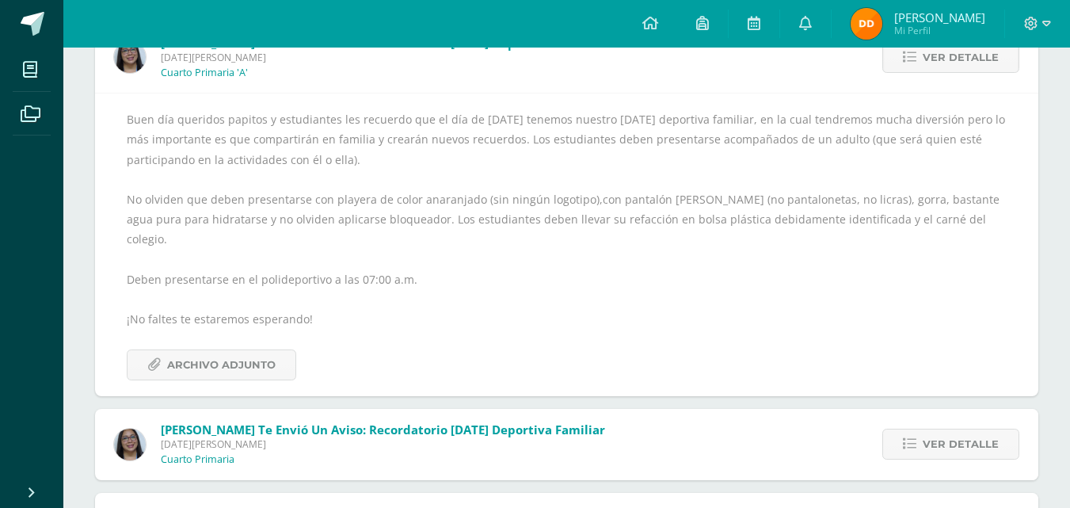
scroll to position [1957, 0]
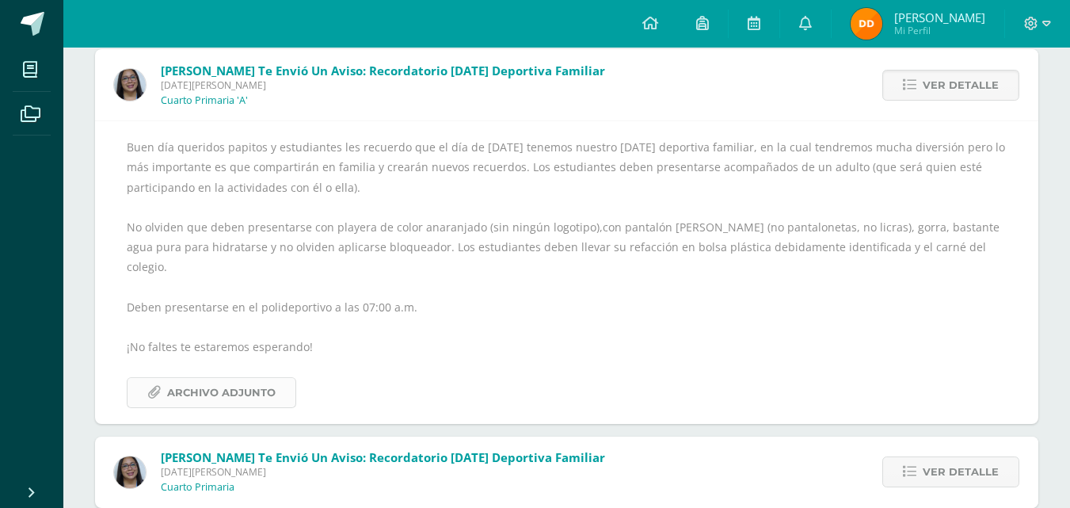
click at [232, 378] on span "Archivo Adjunto" at bounding box center [221, 392] width 108 height 29
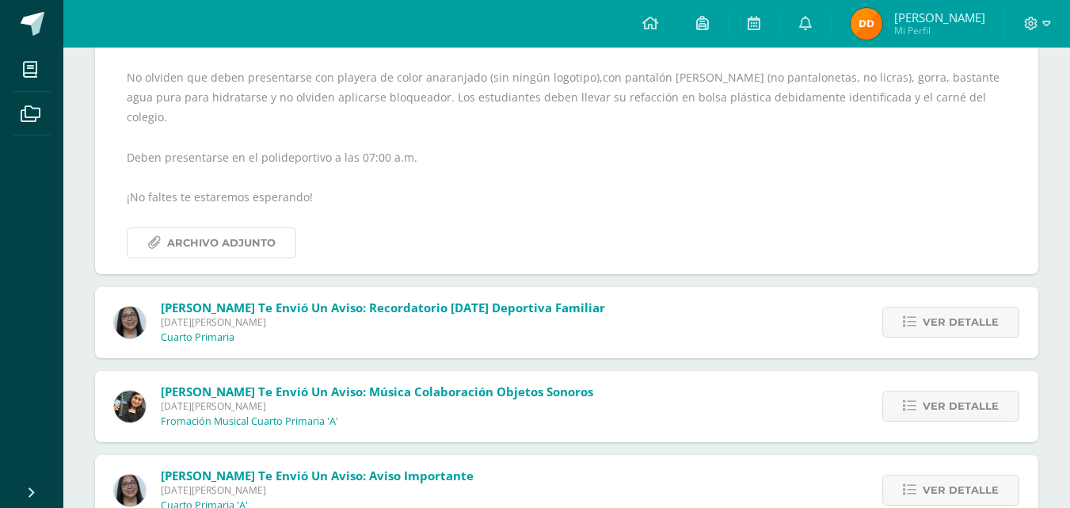
scroll to position [2195, 0]
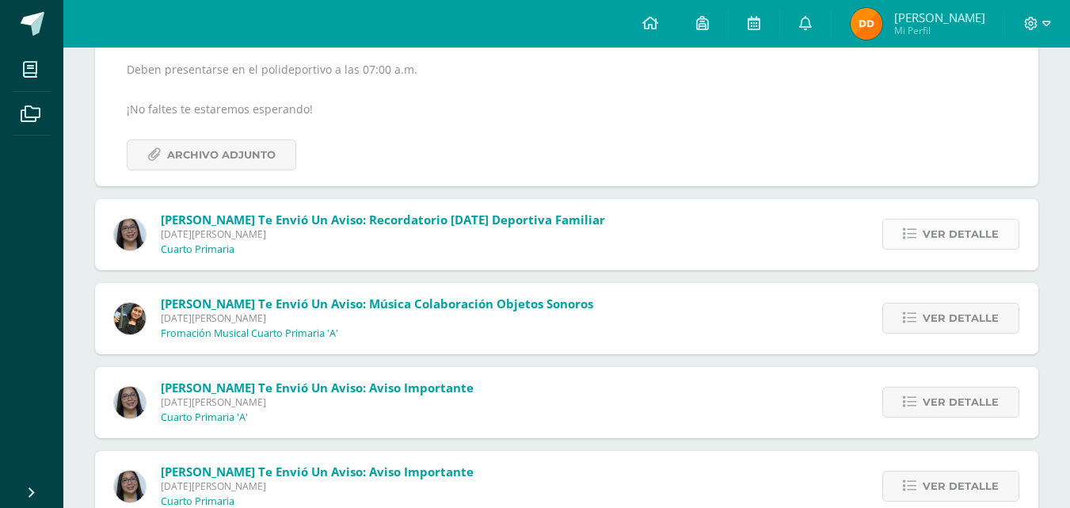
click at [888, 219] on link "Ver detalle" at bounding box center [950, 234] width 137 height 31
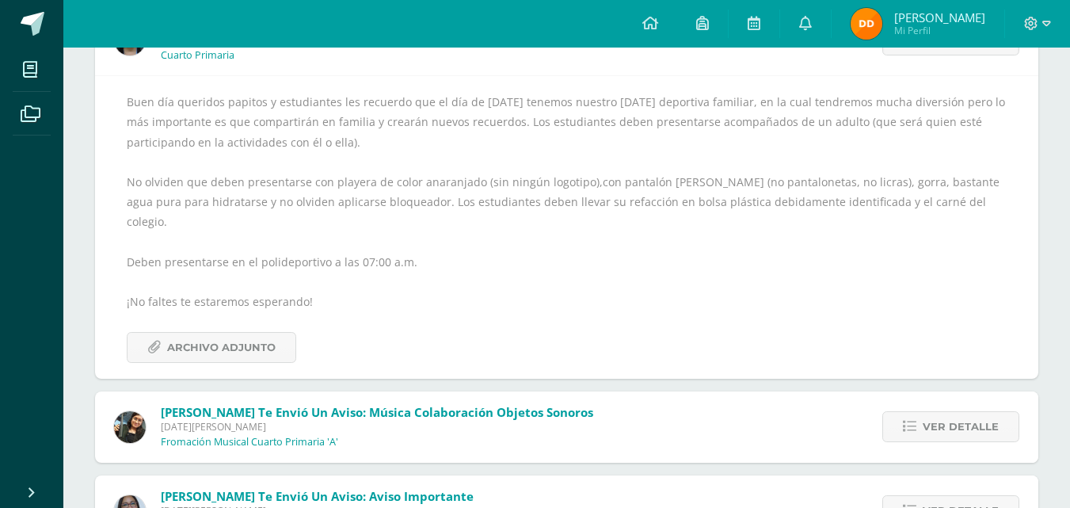
scroll to position [2166, 0]
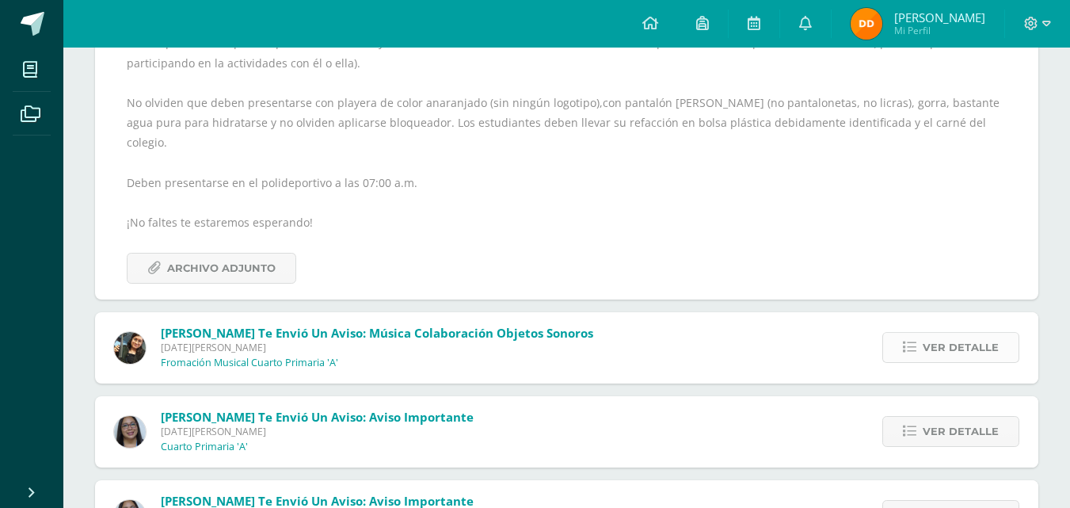
click at [925, 333] on span "Ver detalle" at bounding box center [960, 347] width 76 height 29
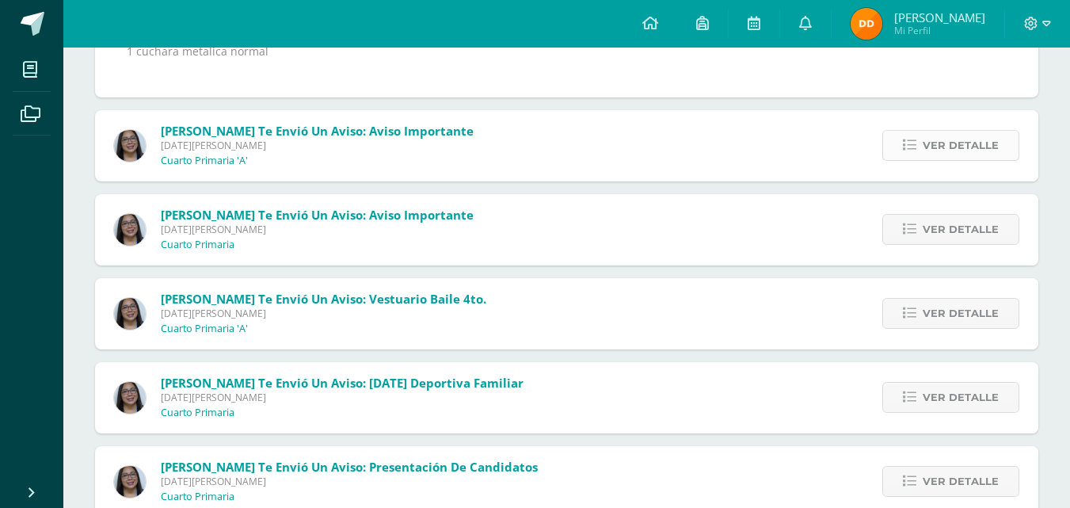
click at [921, 137] on link "Ver detalle" at bounding box center [950, 145] width 137 height 31
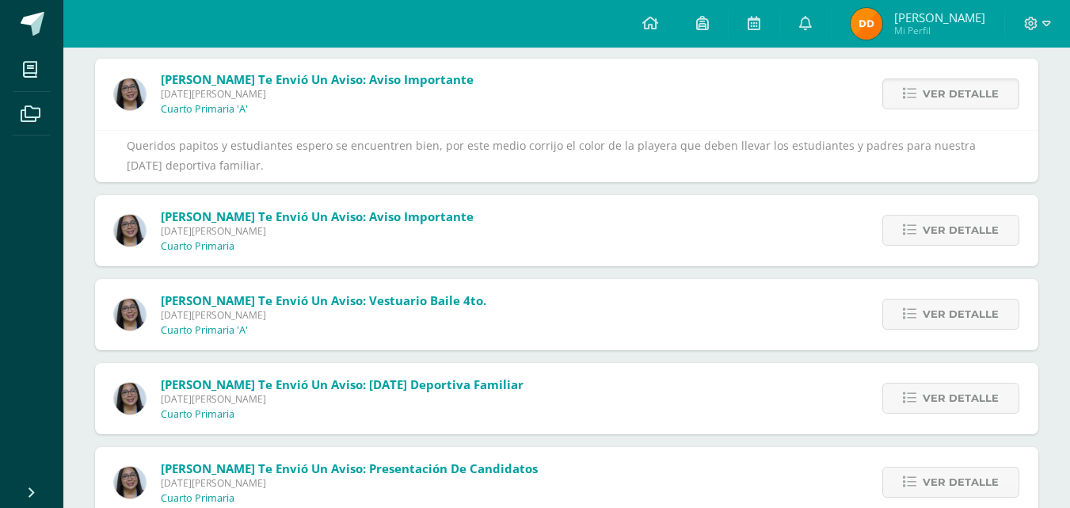
scroll to position [2254, 0]
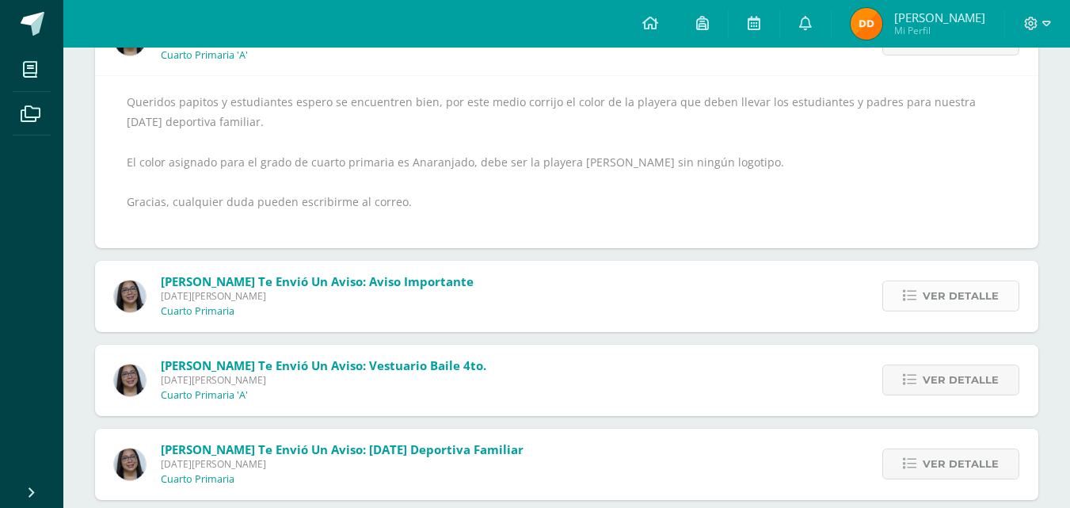
click at [926, 299] on span "Ver detalle" at bounding box center [960, 295] width 76 height 29
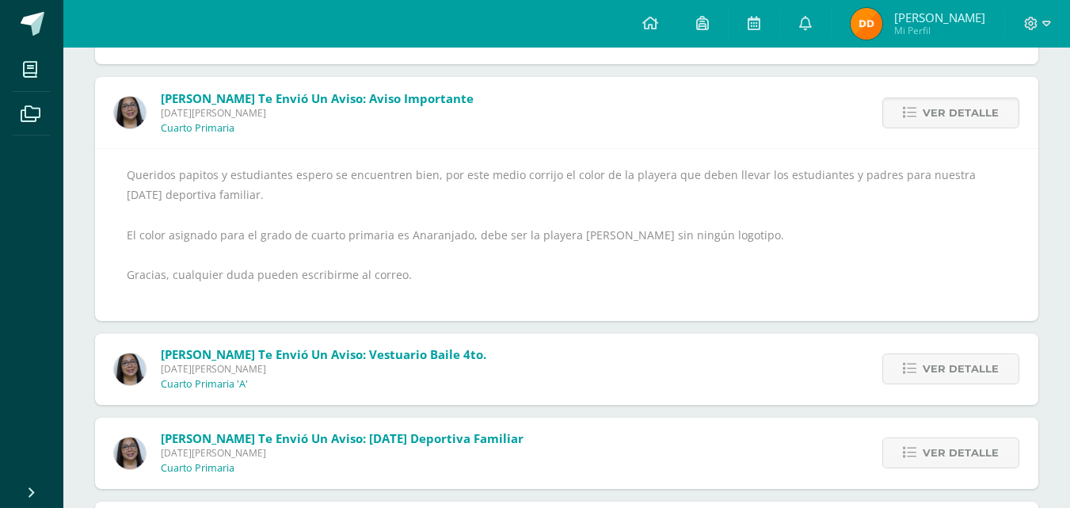
scroll to position [2413, 0]
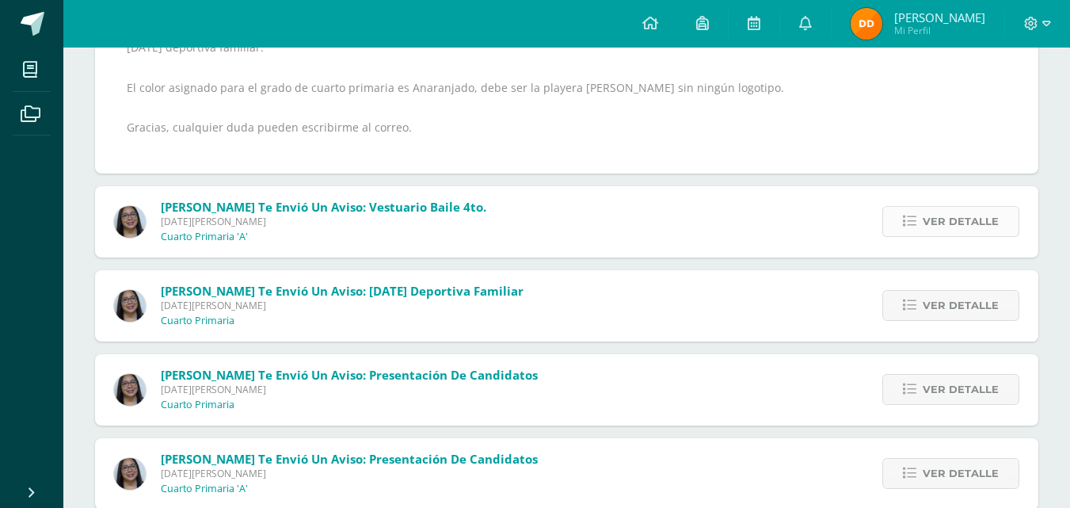
click at [913, 221] on icon at bounding box center [909, 221] width 13 height 13
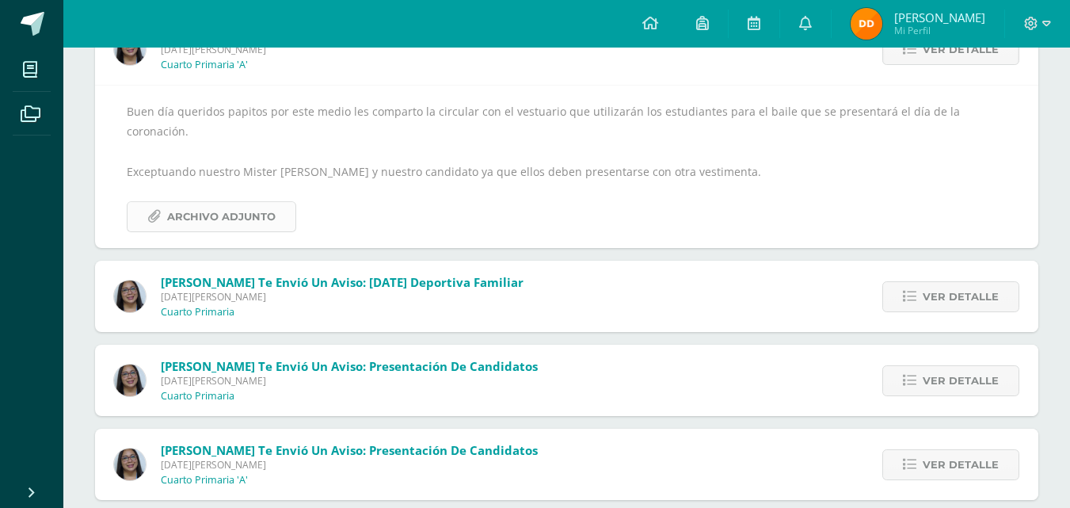
click at [254, 202] on span "Archivo Adjunto" at bounding box center [221, 216] width 108 height 29
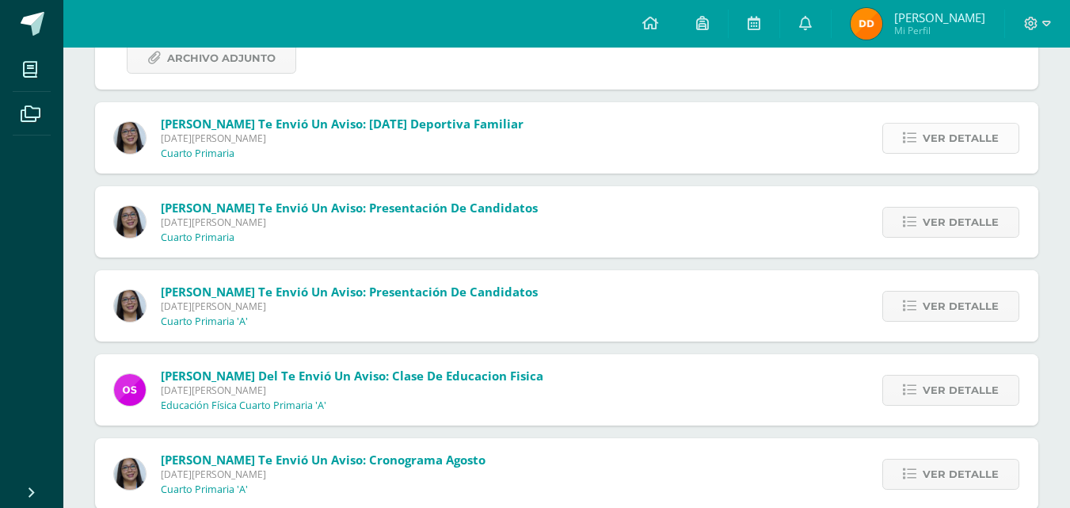
click at [923, 123] on link "Ver detalle" at bounding box center [950, 138] width 137 height 31
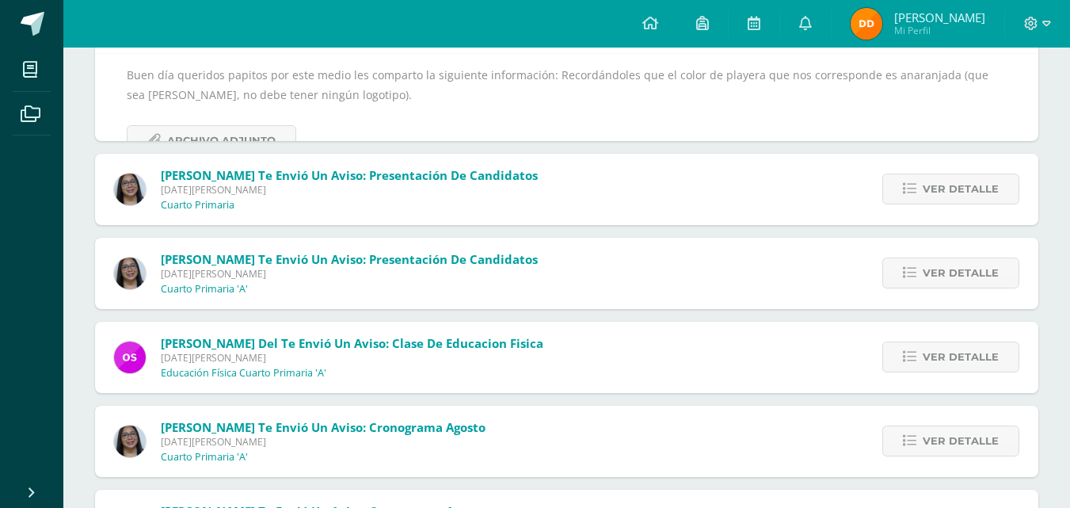
scroll to position [2516, 0]
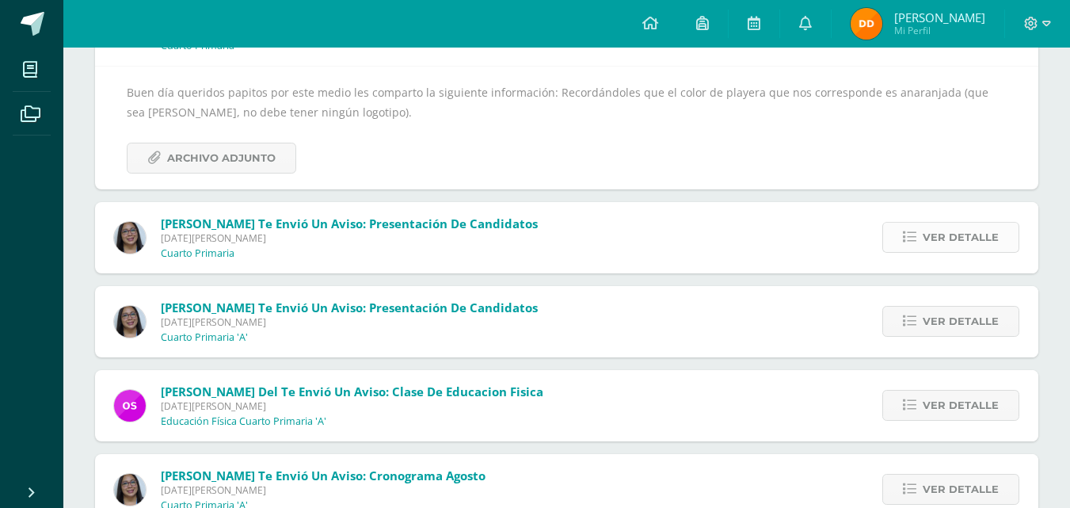
click at [929, 242] on span "Ver detalle" at bounding box center [960, 236] width 76 height 29
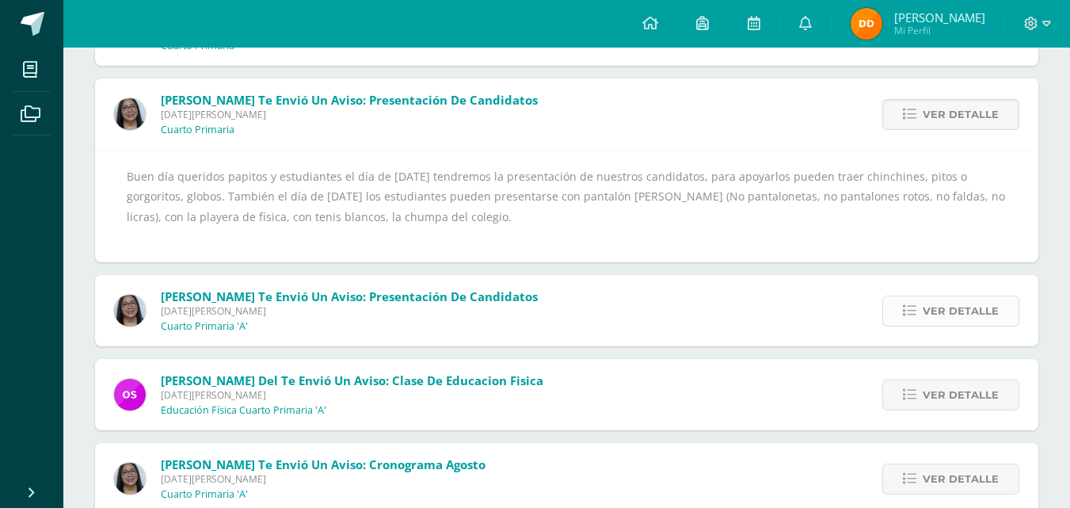
click at [925, 297] on span "Ver detalle" at bounding box center [960, 310] width 76 height 29
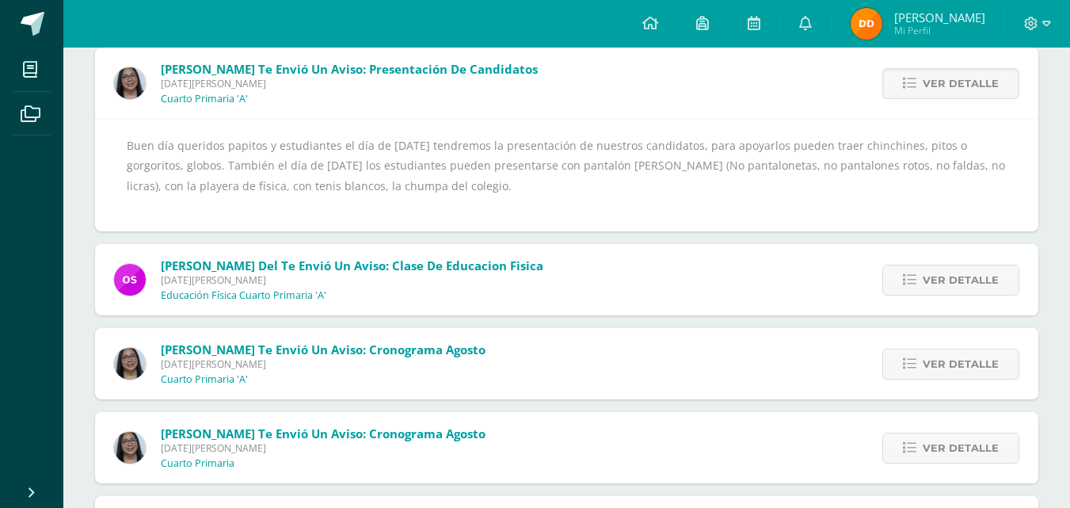
scroll to position [2674, 0]
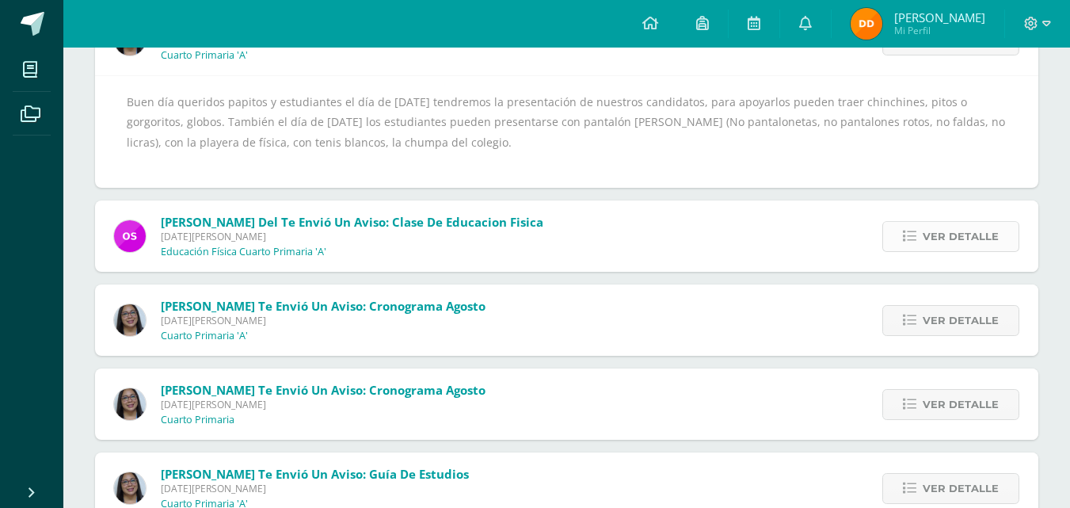
click at [899, 236] on link "Ver detalle" at bounding box center [950, 236] width 137 height 31
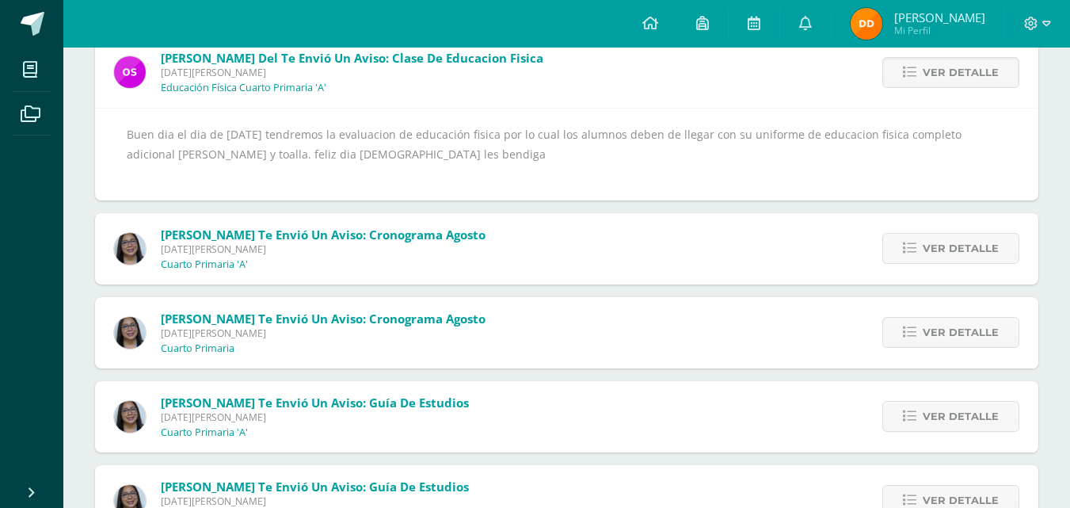
scroll to position [2753, 0]
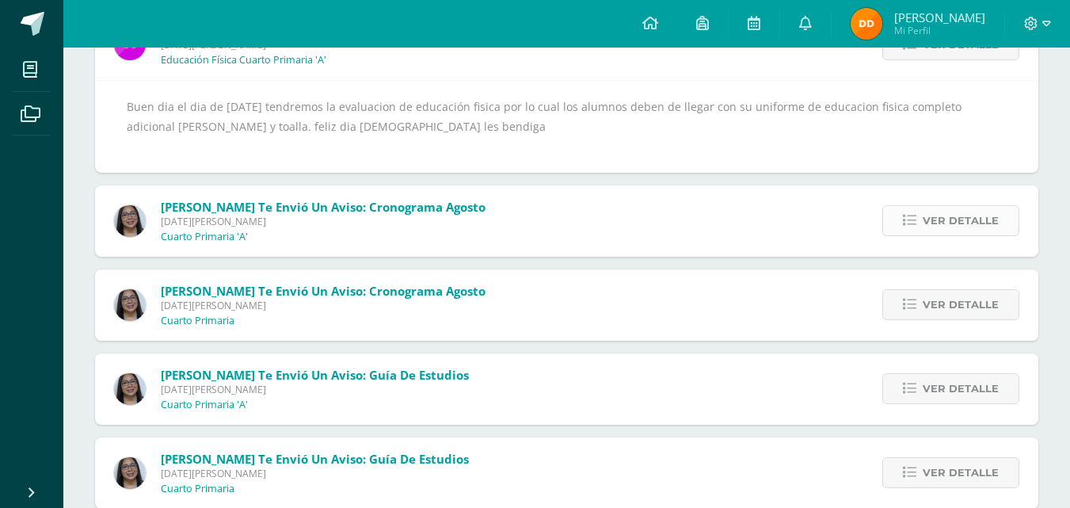
click at [911, 207] on link "Ver detalle" at bounding box center [950, 220] width 137 height 31
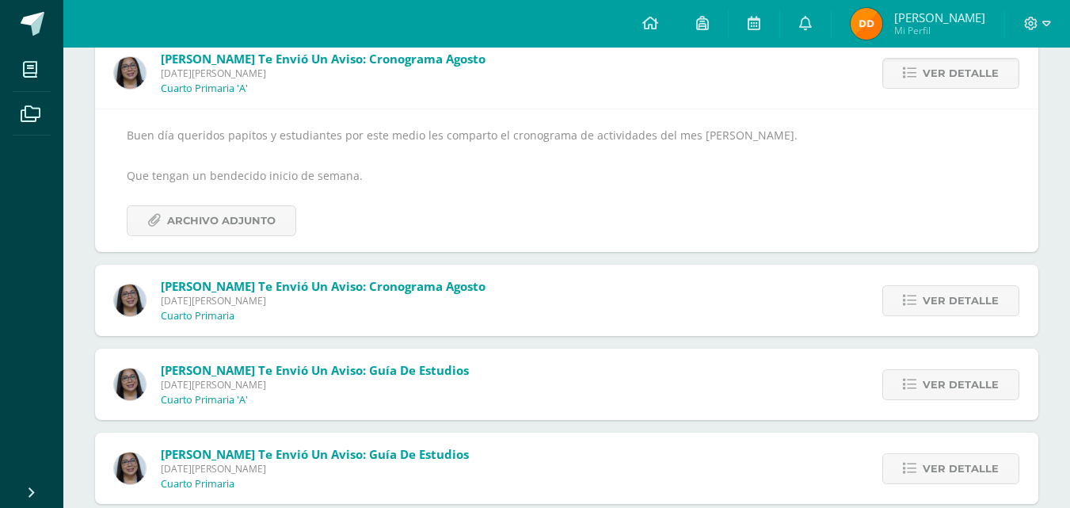
scroll to position [2832, 0]
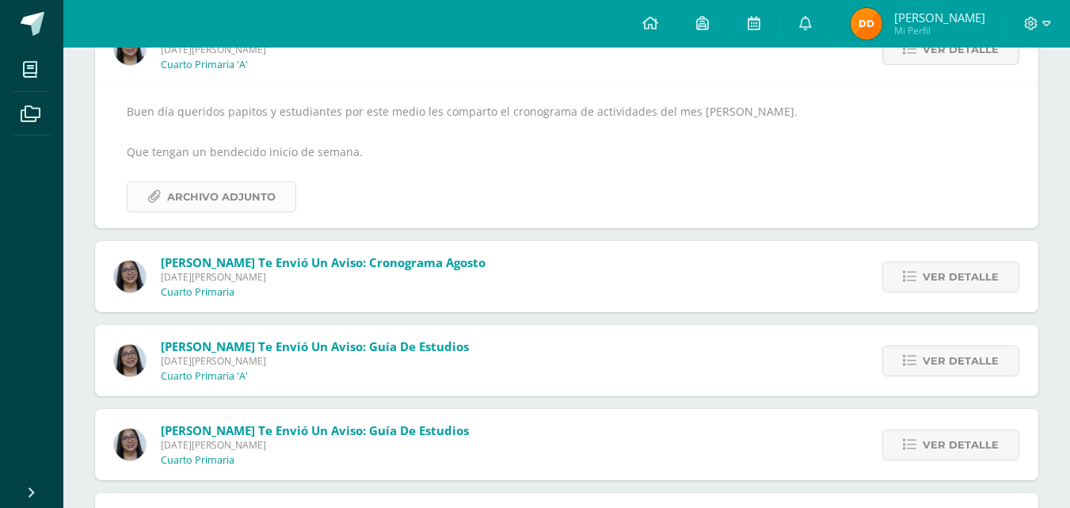
click at [266, 195] on span "Archivo Adjunto" at bounding box center [221, 196] width 108 height 29
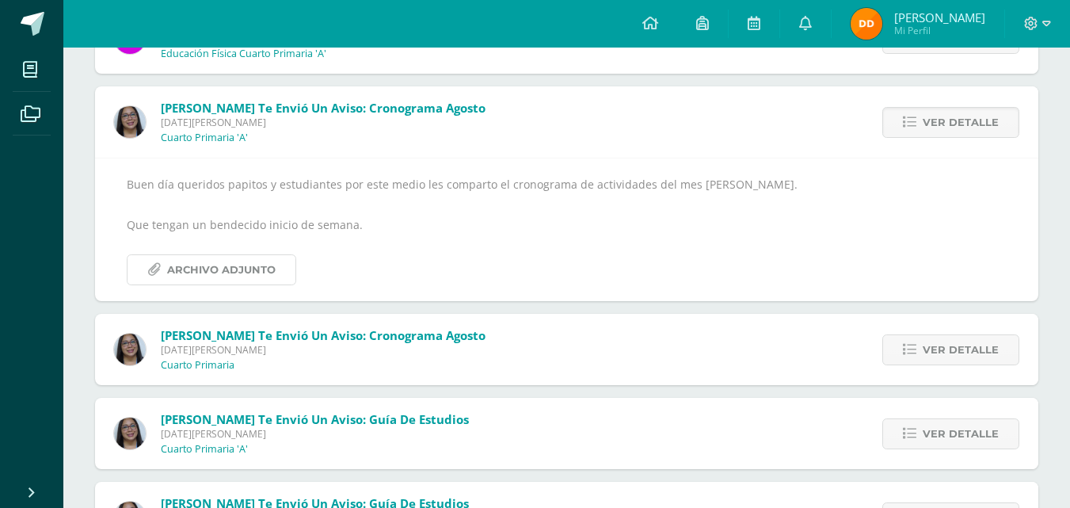
scroll to position [2674, 0]
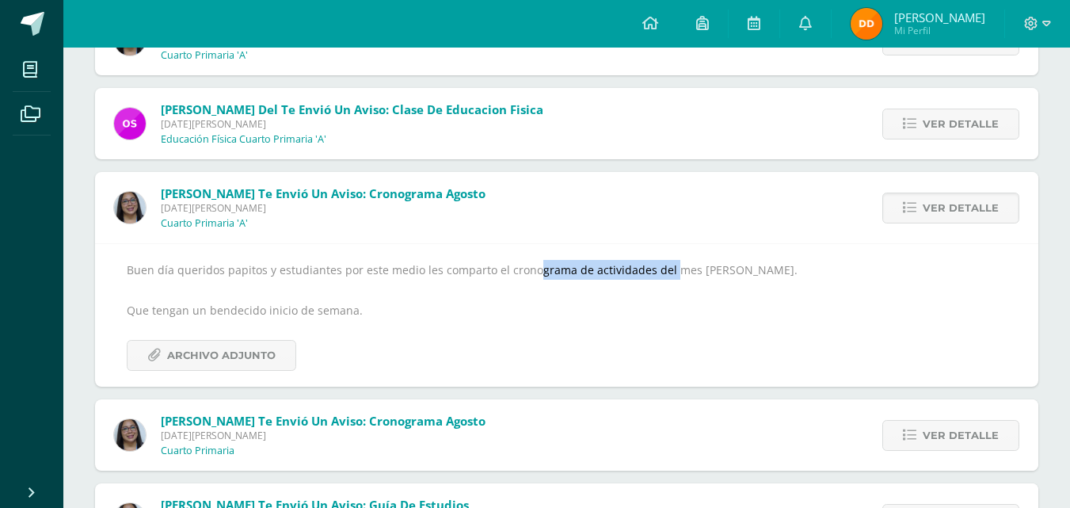
drag, startPoint x: 500, startPoint y: 269, endPoint x: 639, endPoint y: 267, distance: 139.4
click at [639, 267] on div "Buen día queridos papitos y estudiantes por este medio les comparto el cronogra…" at bounding box center [567, 315] width 880 height 111
copy div "cronograma de actividades"
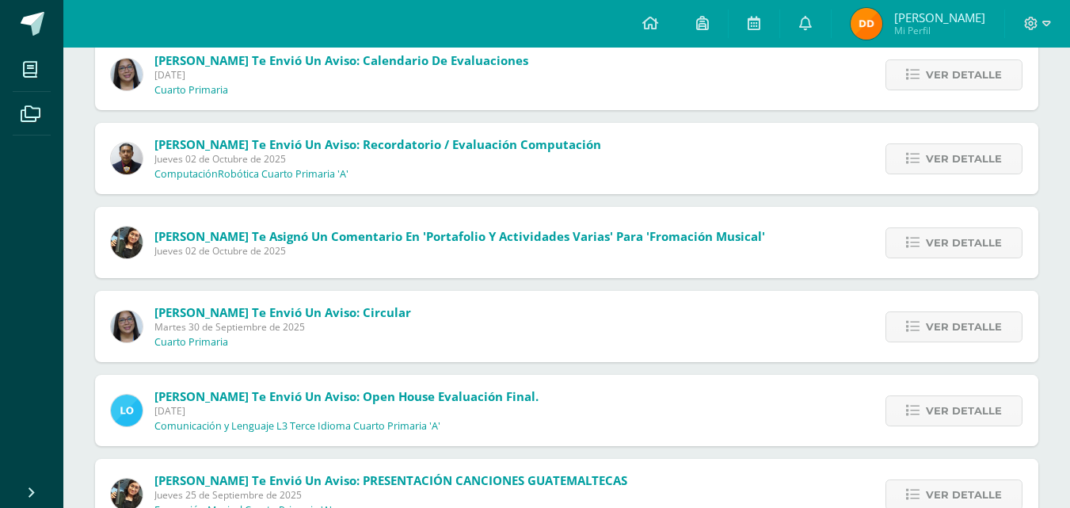
scroll to position [0, 0]
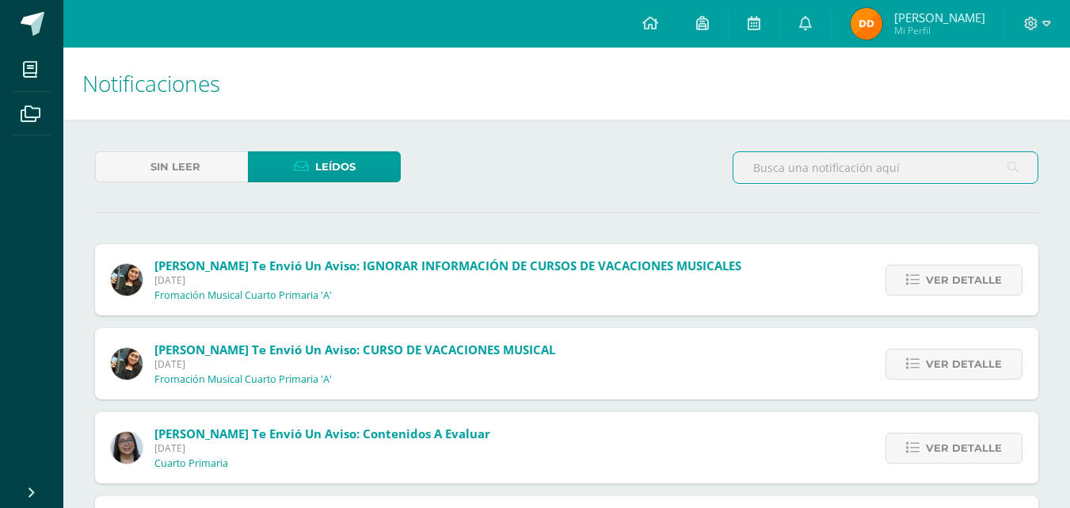
click at [845, 165] on input "text" at bounding box center [885, 167] width 304 height 31
paste input "cronograma de actividades"
type input "cronograma de actividades"
click at [1017, 171] on icon at bounding box center [1012, 167] width 11 height 32
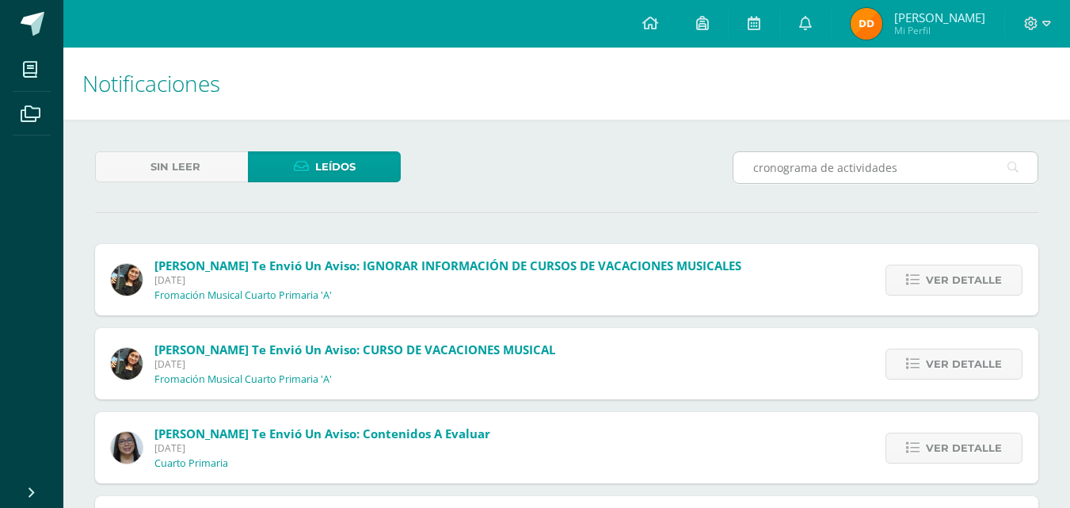
click at [1013, 161] on icon at bounding box center [1012, 167] width 11 height 32
click at [931, 169] on input "cronograma de actividades" at bounding box center [885, 167] width 304 height 31
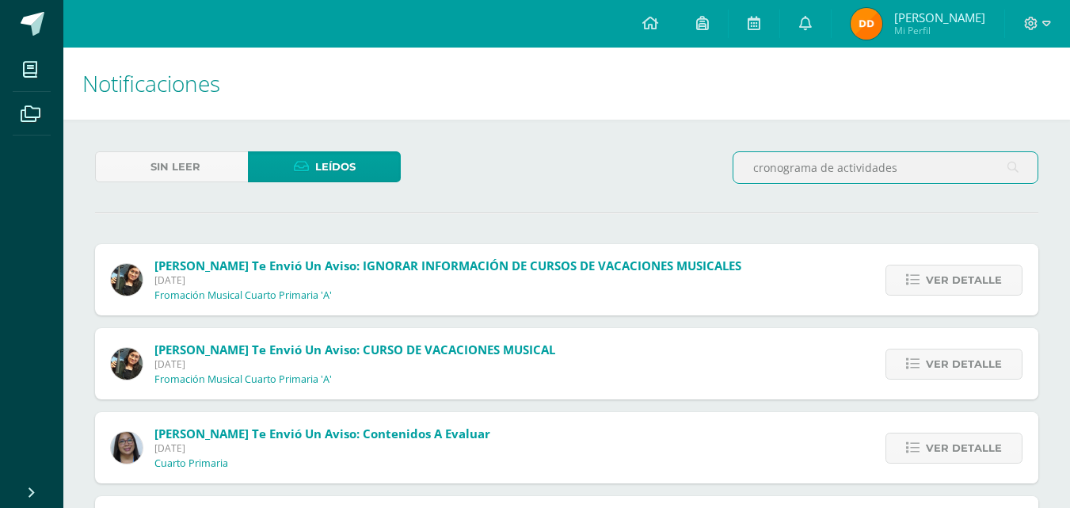
click at [915, 170] on input "cronograma de actividades" at bounding box center [885, 167] width 304 height 31
click at [1021, 168] on input "cronograma de actividades" at bounding box center [885, 167] width 304 height 31
click at [1020, 168] on input "cronograma de actividades" at bounding box center [885, 167] width 304 height 31
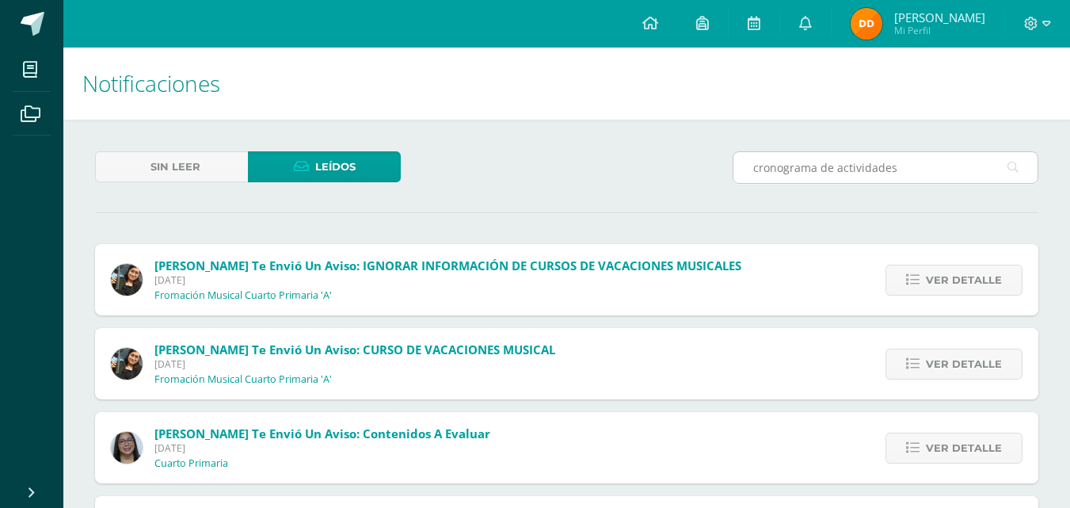
click at [1017, 167] on icon at bounding box center [1012, 167] width 11 height 32
click at [1017, 166] on icon at bounding box center [1012, 167] width 11 height 32
click at [1017, 165] on icon at bounding box center [1012, 167] width 11 height 32
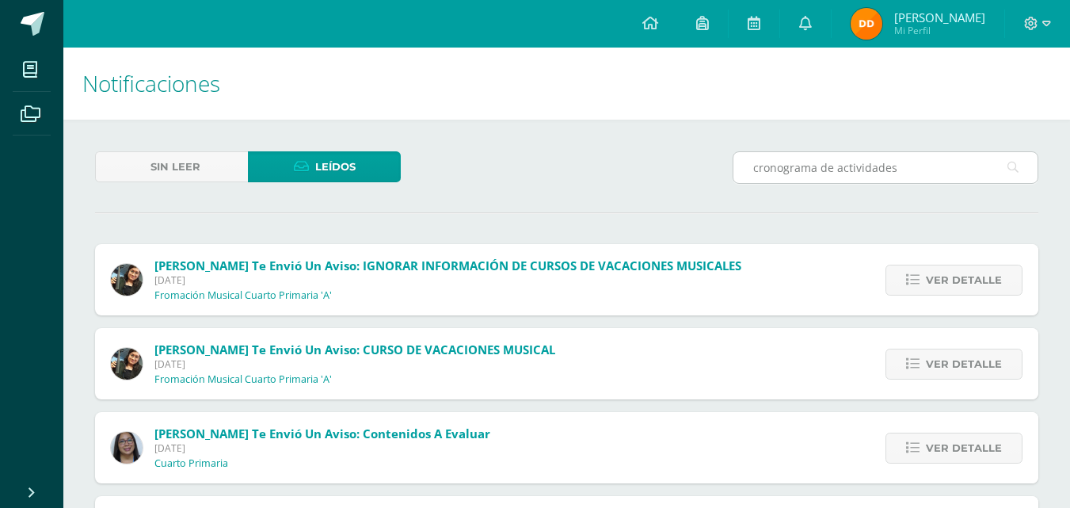
click at [1017, 165] on icon at bounding box center [1012, 167] width 11 height 32
